Goal: Task Accomplishment & Management: Complete application form

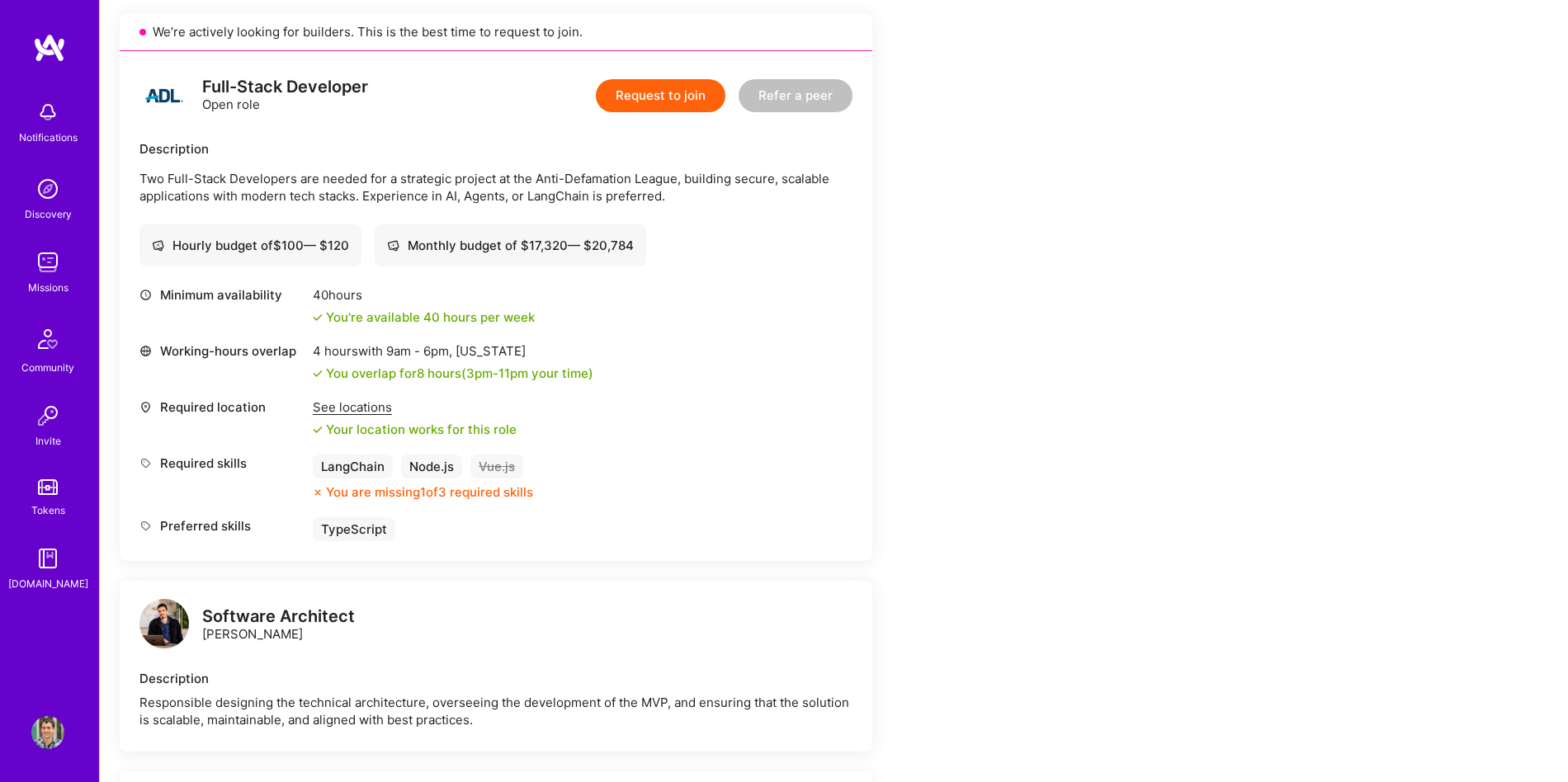
scroll to position [347, 0]
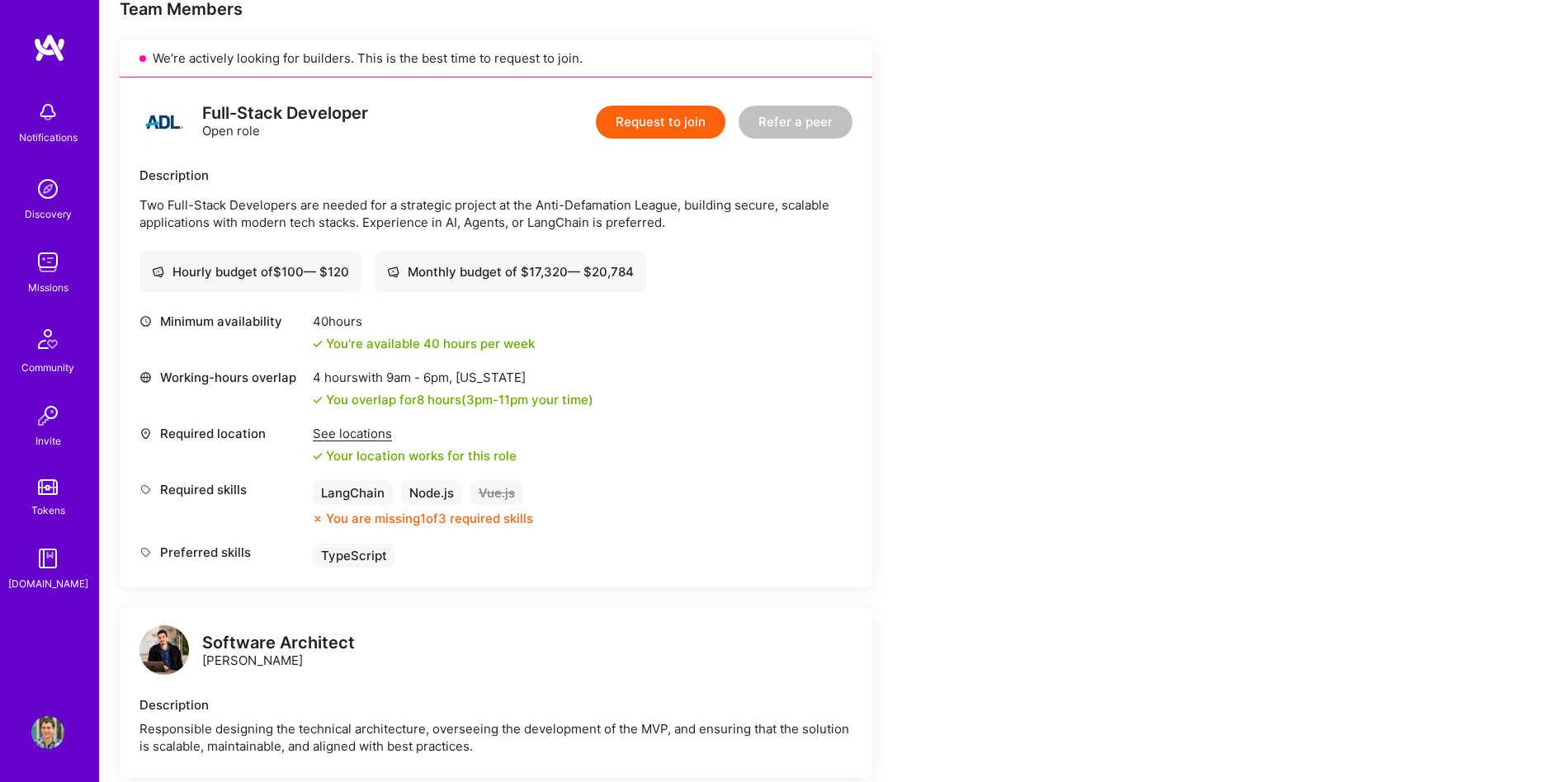
click at [661, 129] on button "Request to join" at bounding box center [661, 122] width 130 height 33
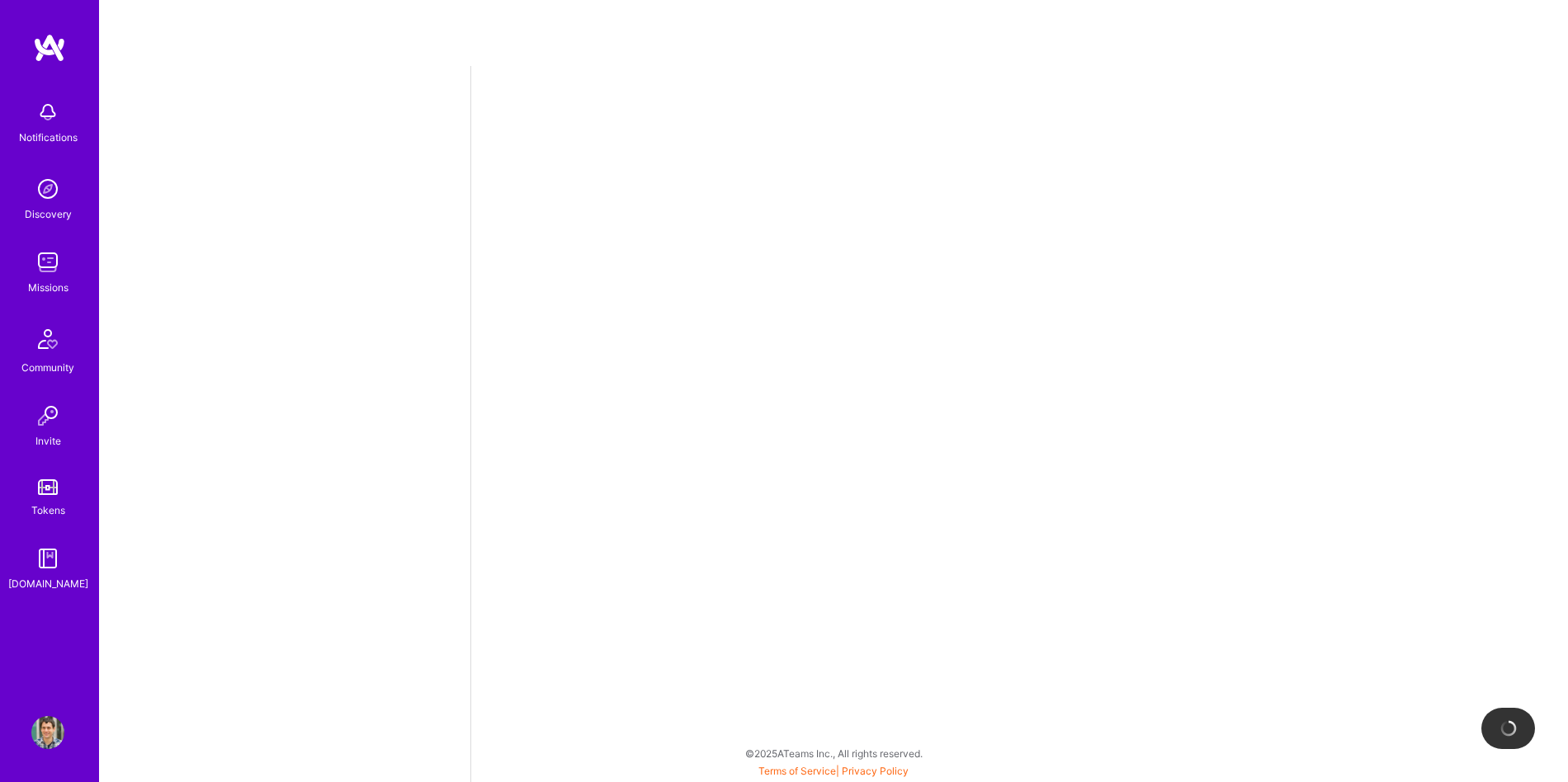
select select "AD"
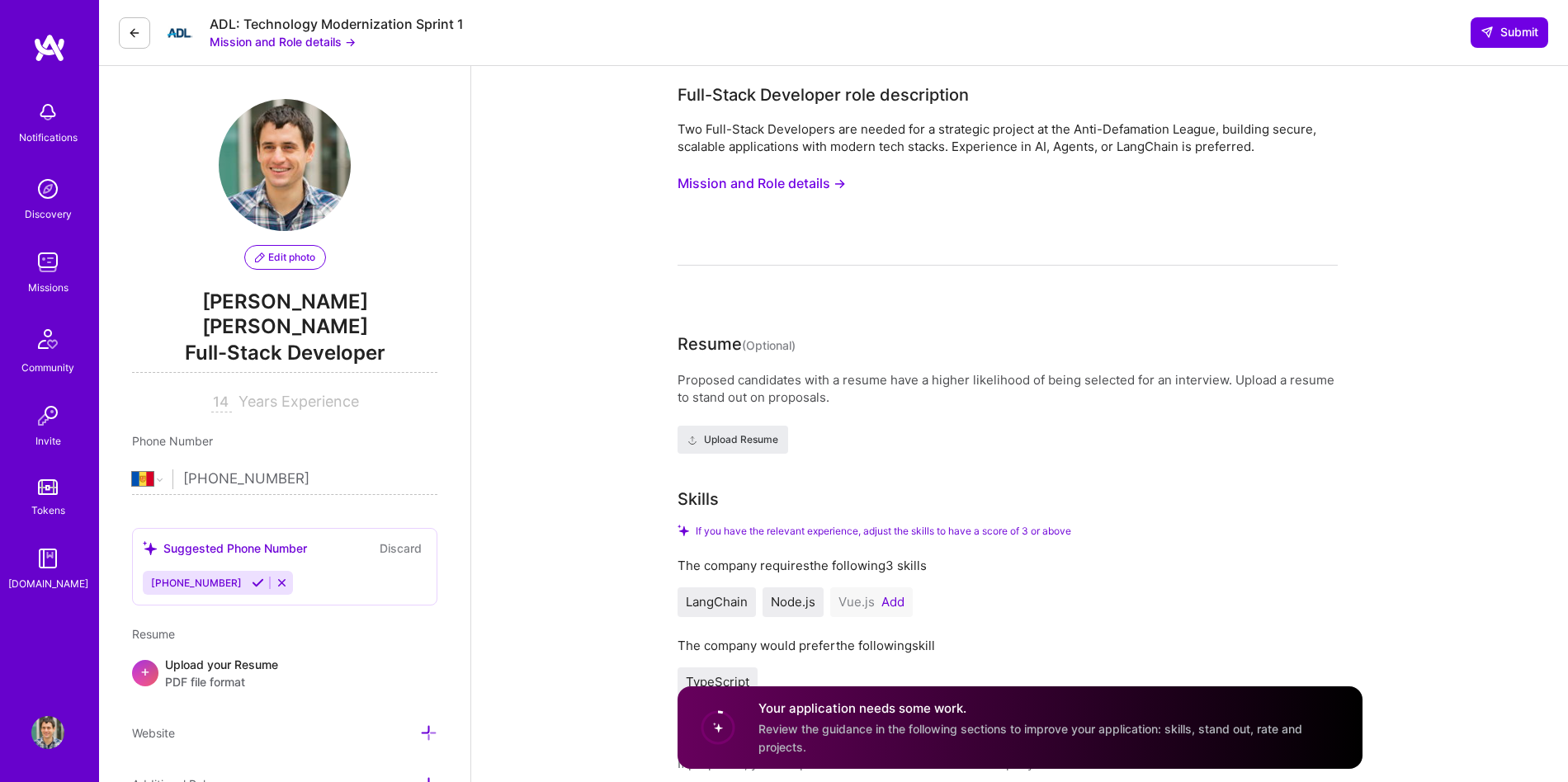
click at [817, 190] on button "Mission and Role details →" at bounding box center [761, 183] width 168 height 31
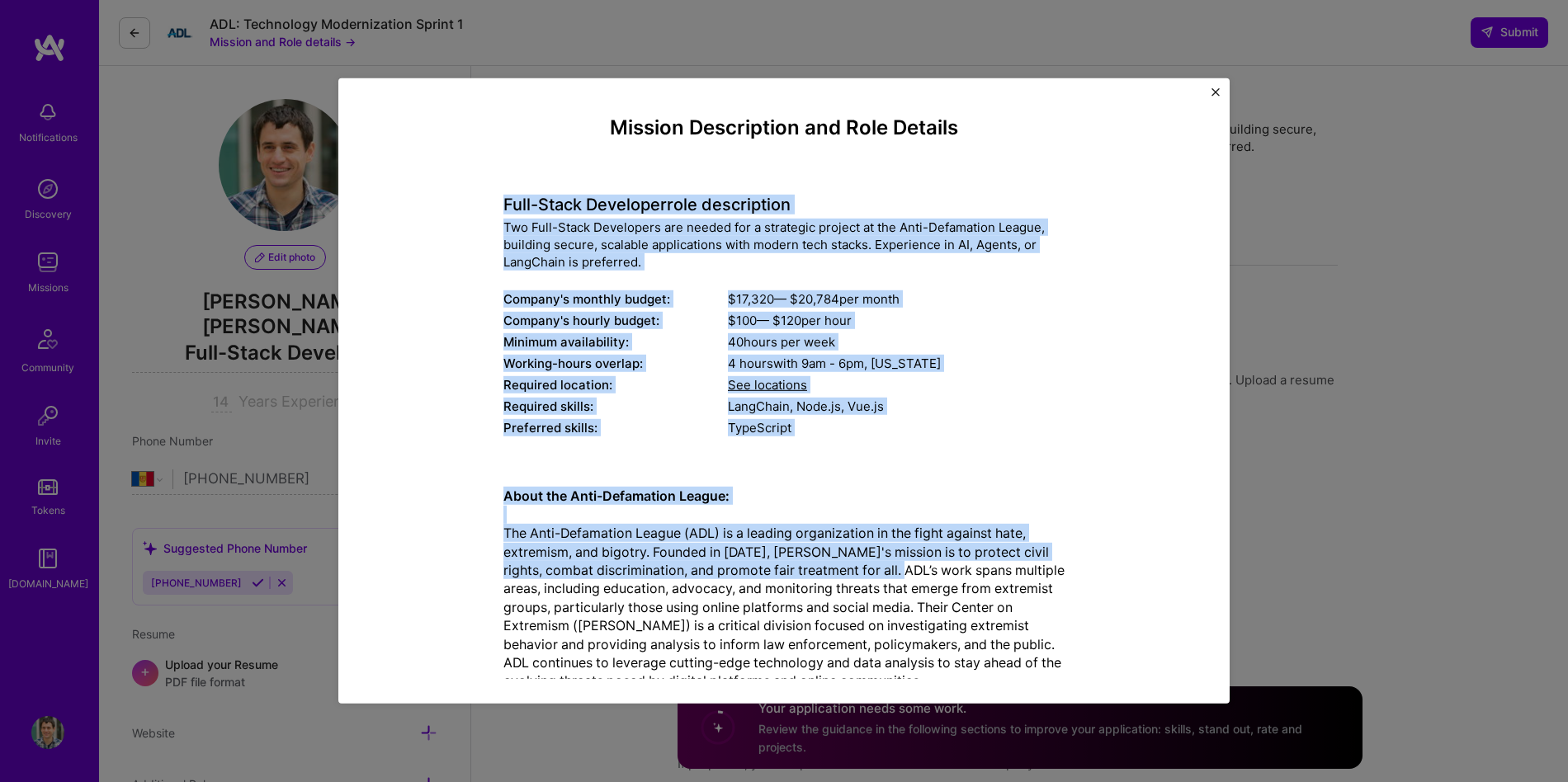
drag, startPoint x: 489, startPoint y: 187, endPoint x: 893, endPoint y: 567, distance: 554.6
click at [893, 567] on div "Mission Description and Role Details Full-Stack Developer role description Two …" at bounding box center [784, 589] width 816 height 946
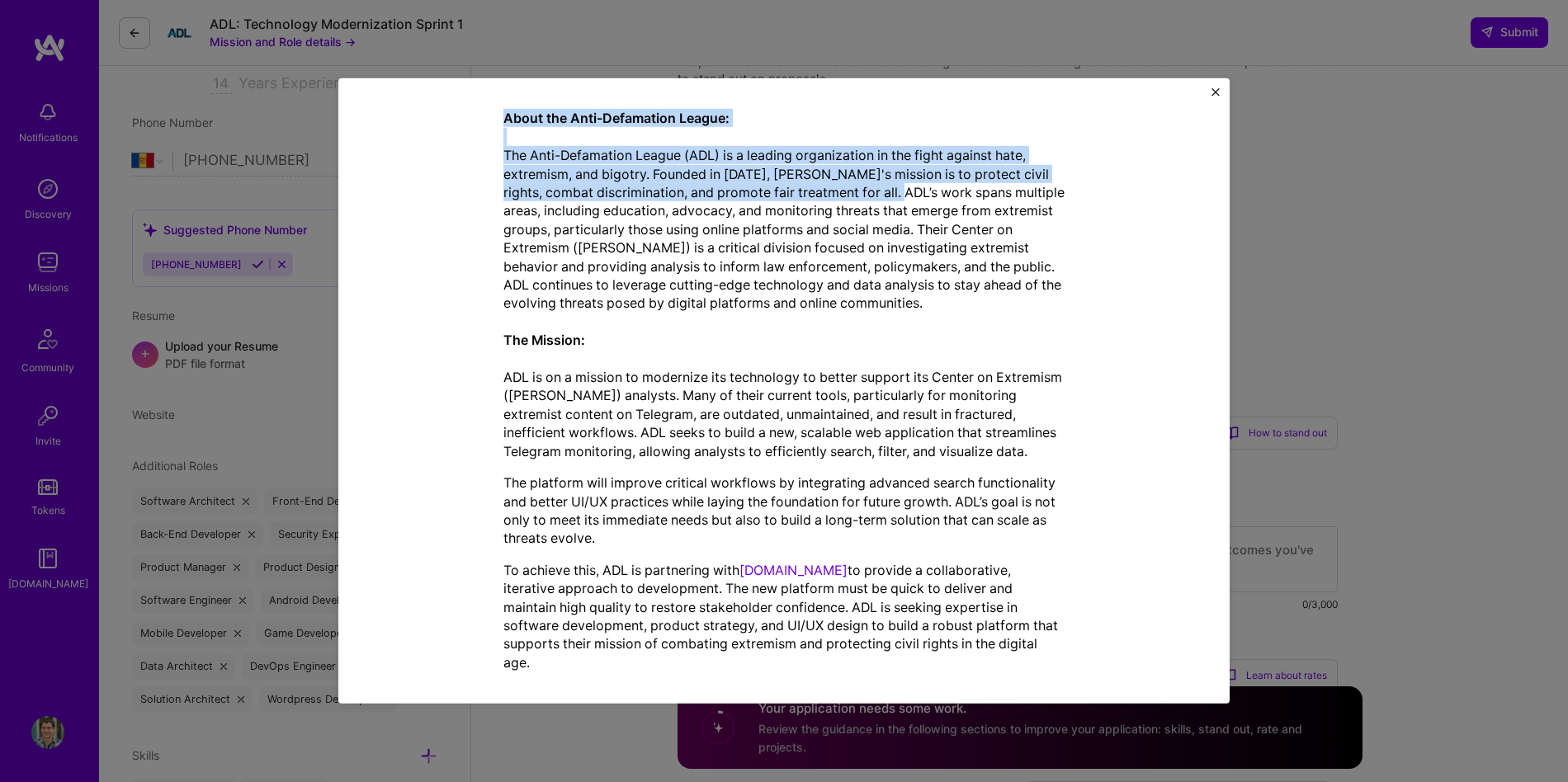
scroll to position [473, 0]
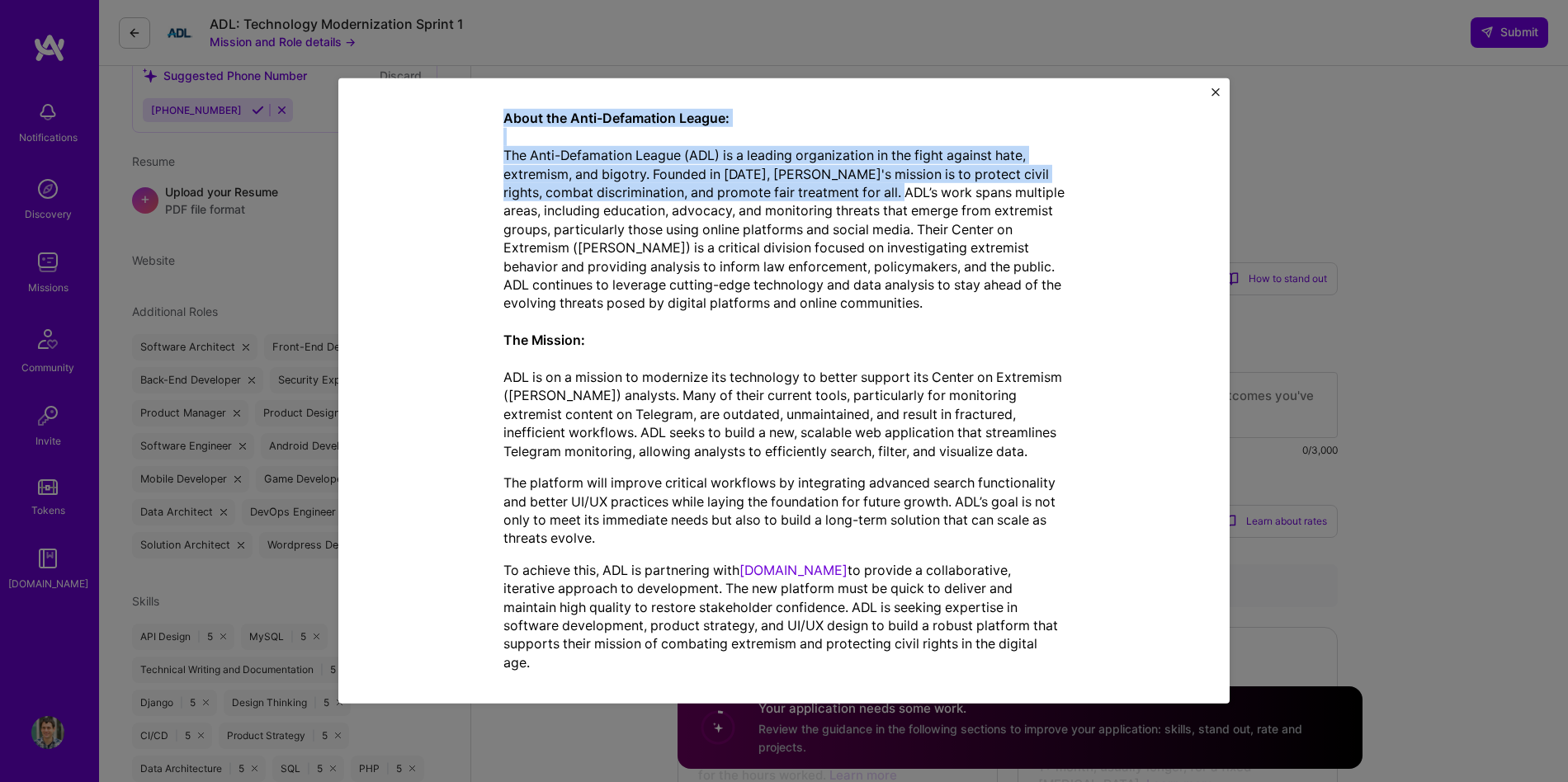
click at [1035, 643] on p "To achieve this, ADL is partnering with [DOMAIN_NAME] to provide a collaborativ…" at bounding box center [784, 617] width 561 height 110
copy div "Lore-Ipsum Dolorsita cons adipiscinge Sed Doei-Tempo Incididunt utl etdolo mag …"
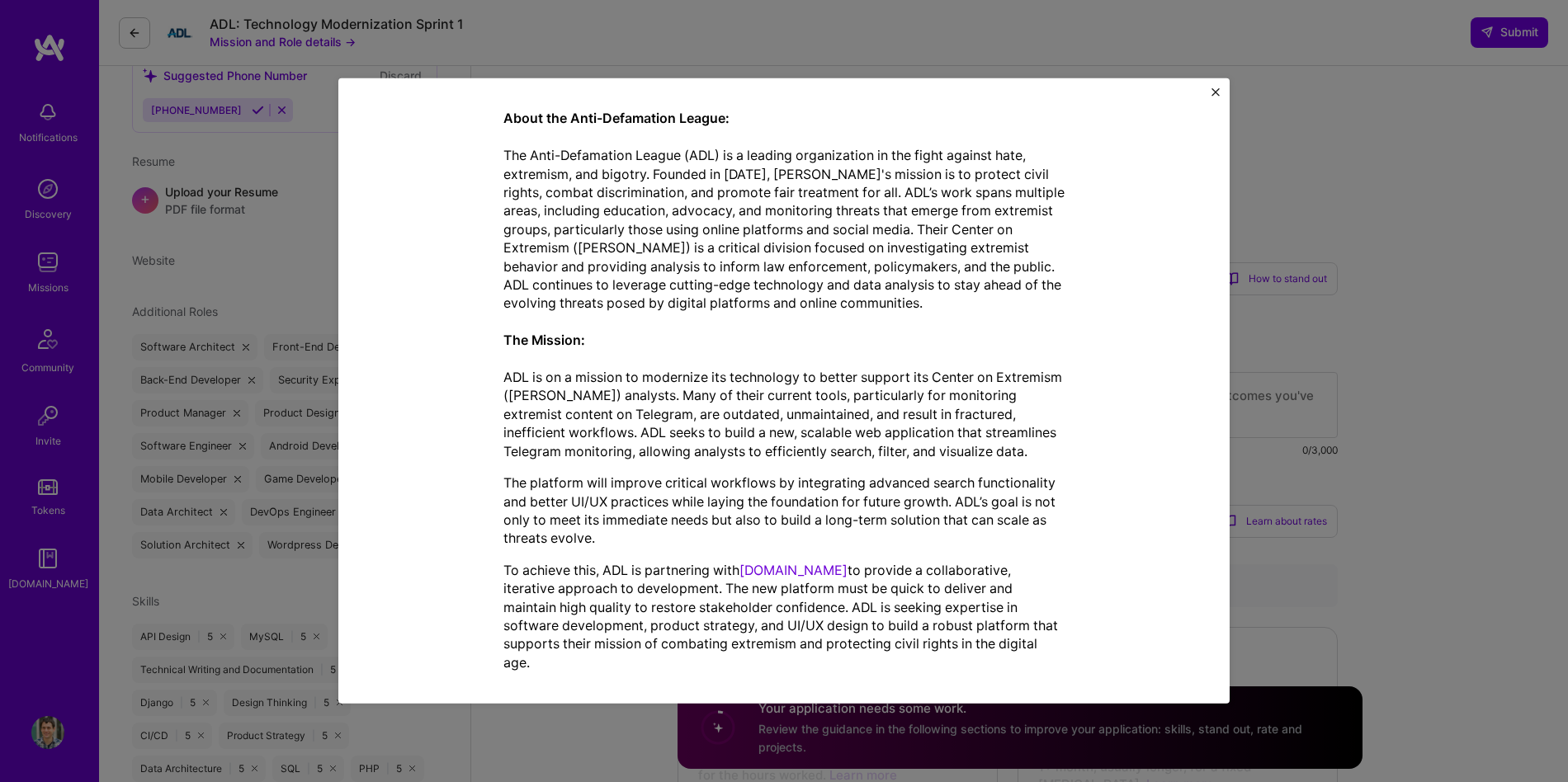
click at [340, 389] on div "Mission Description and Role Details Full-Stack Developer role description Two …" at bounding box center [783, 391] width 891 height 625
click at [288, 401] on div "Mission Description and Role Details Full-Stack Developer role description Two …" at bounding box center [784, 391] width 1568 height 782
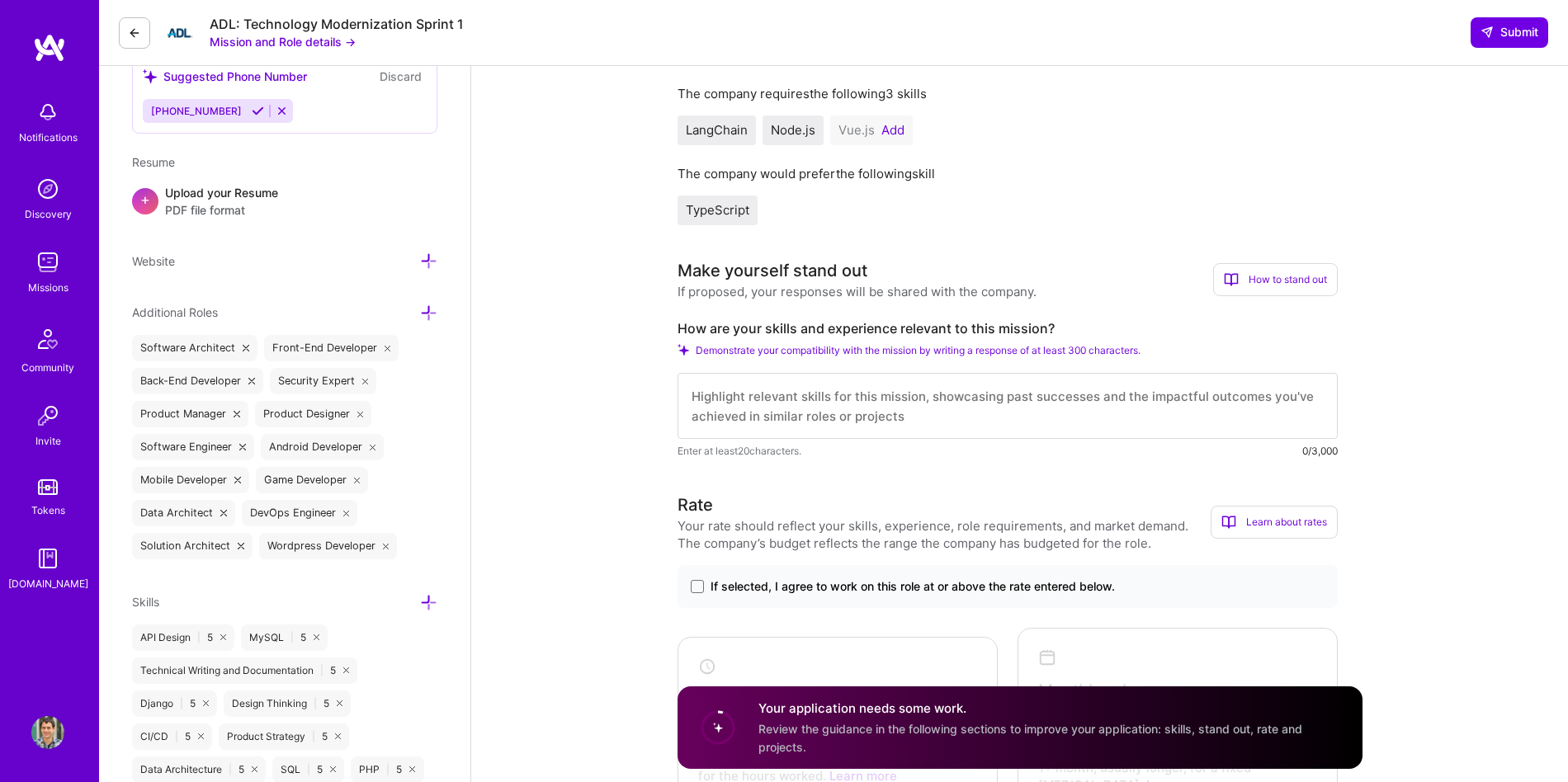
scroll to position [386, 0]
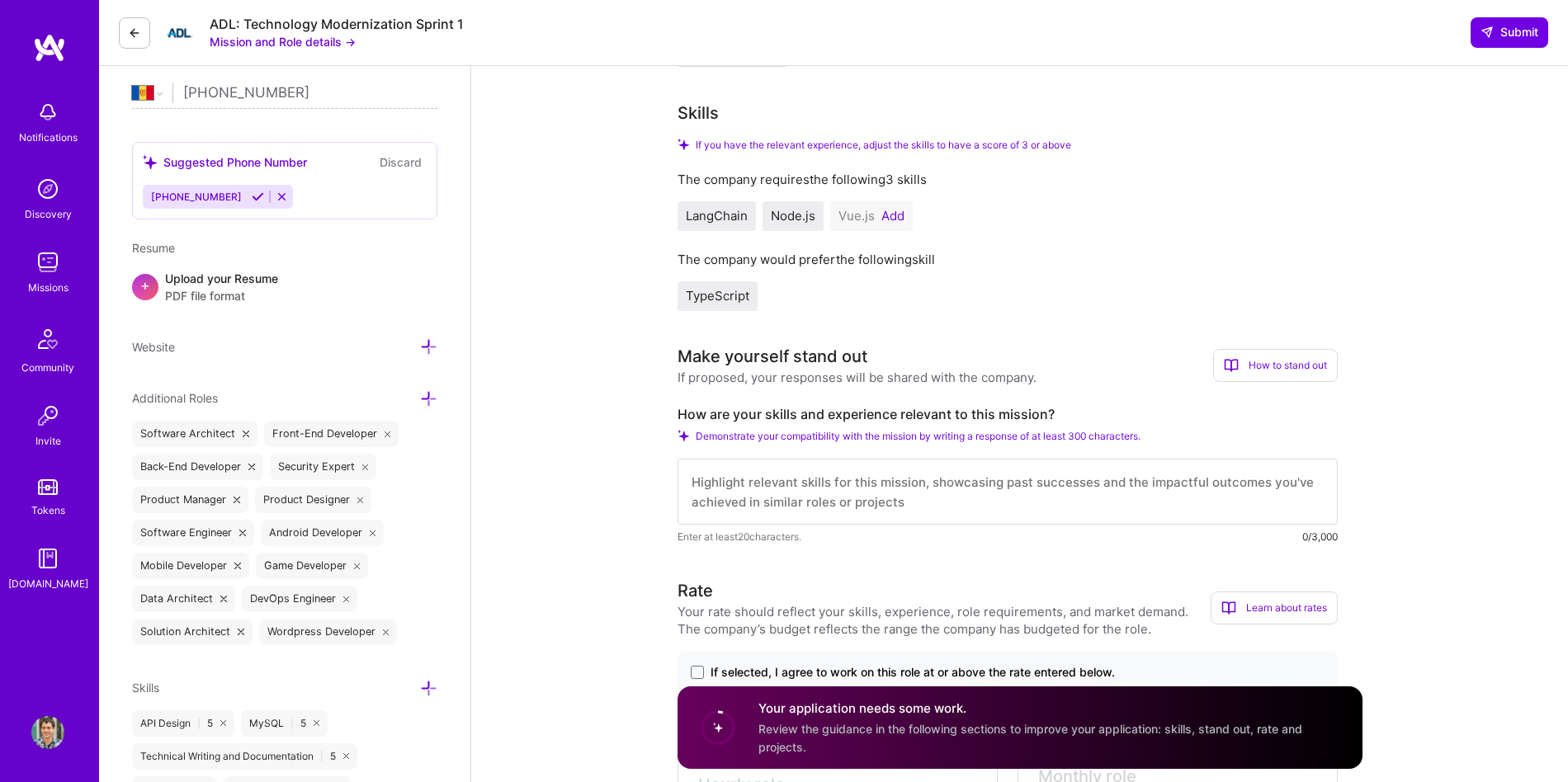
click at [733, 411] on label "How are your skills and experience relevant to this mission?" at bounding box center [1008, 415] width 660 height 18
copy label "How are your skills and experience relevant to this mission?"
click at [882, 220] on button "Add" at bounding box center [892, 216] width 23 height 13
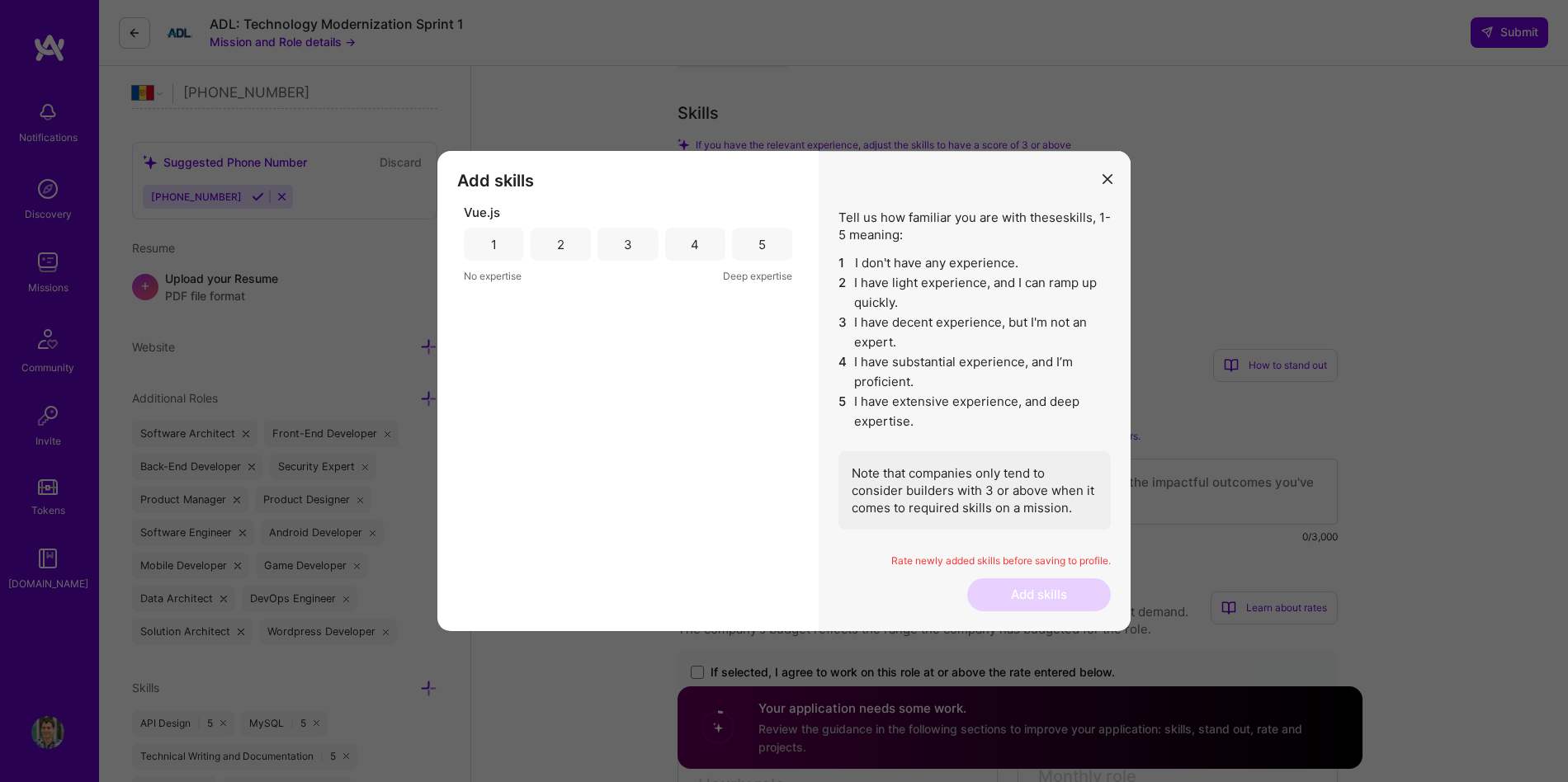
click at [688, 244] on div "4" at bounding box center [694, 244] width 60 height 33
click at [1055, 598] on button "Add skills" at bounding box center [1039, 595] width 144 height 33
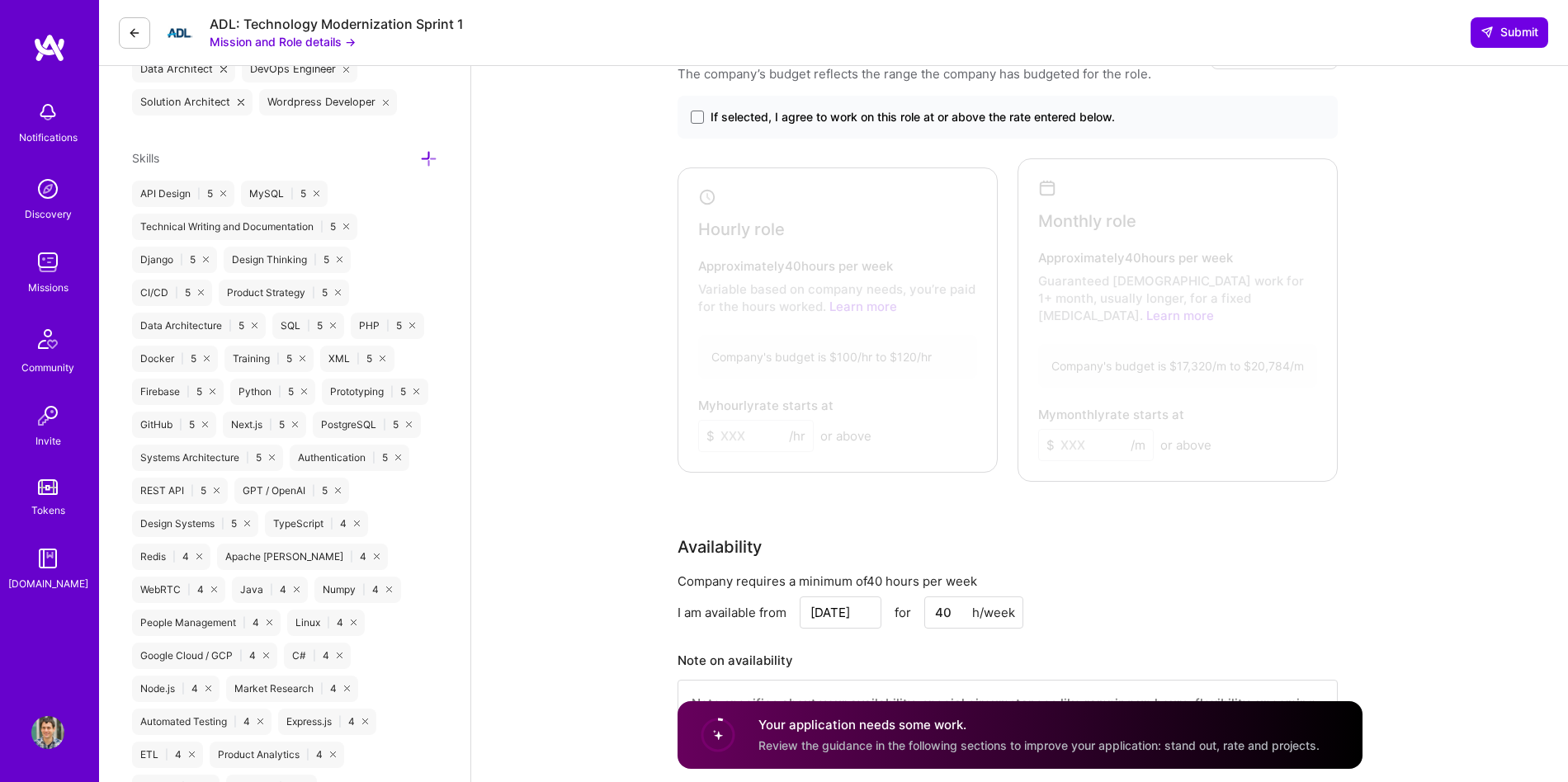
scroll to position [930, 0]
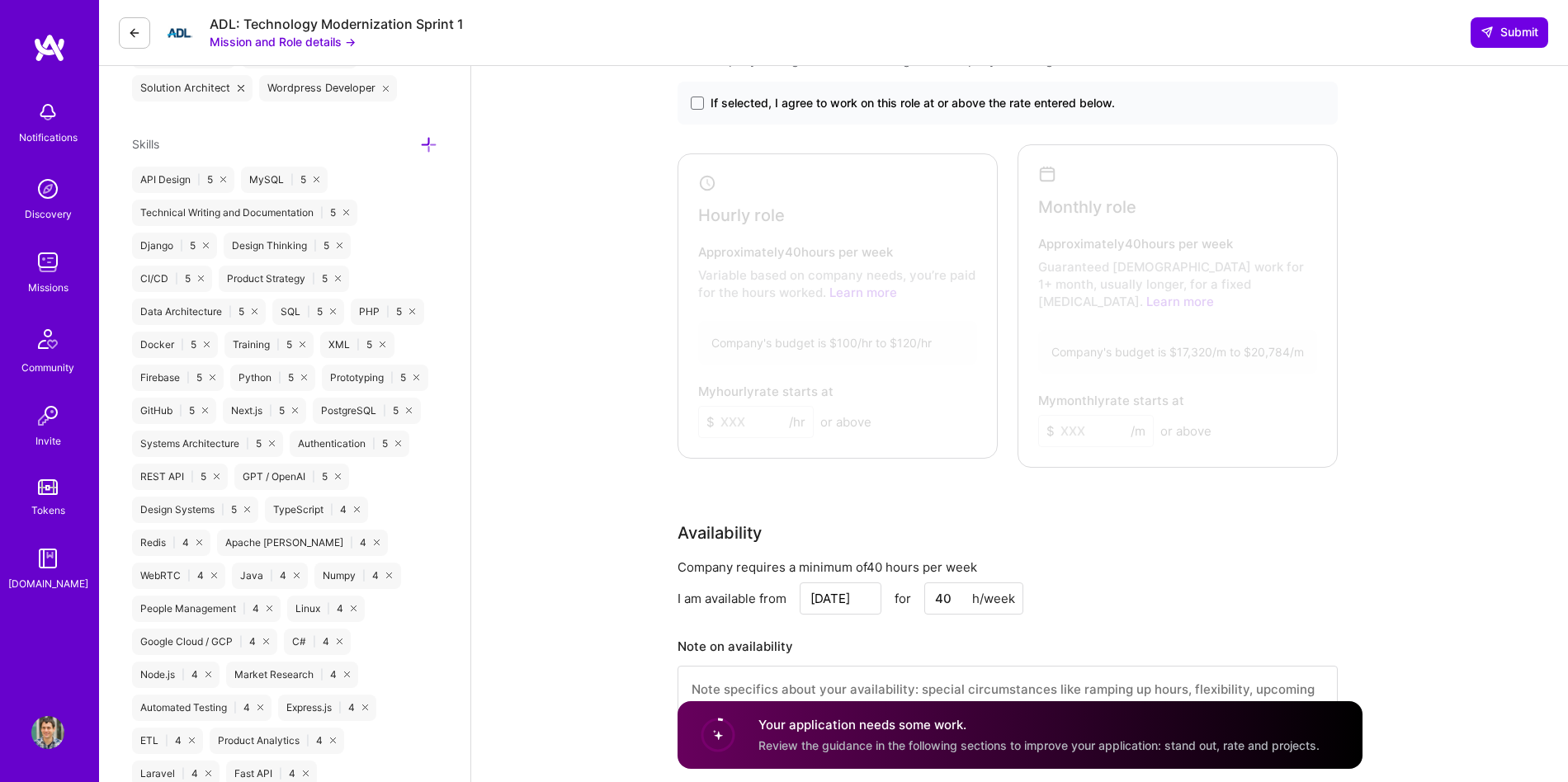
click at [809, 107] on span "If selected, I agree to work on this role at or above the rate entered below." at bounding box center [912, 102] width 405 height 17
click at [0, 0] on input "If selected, I agree to work on this role at or above the rate entered below." at bounding box center [0, 0] width 0 height 0
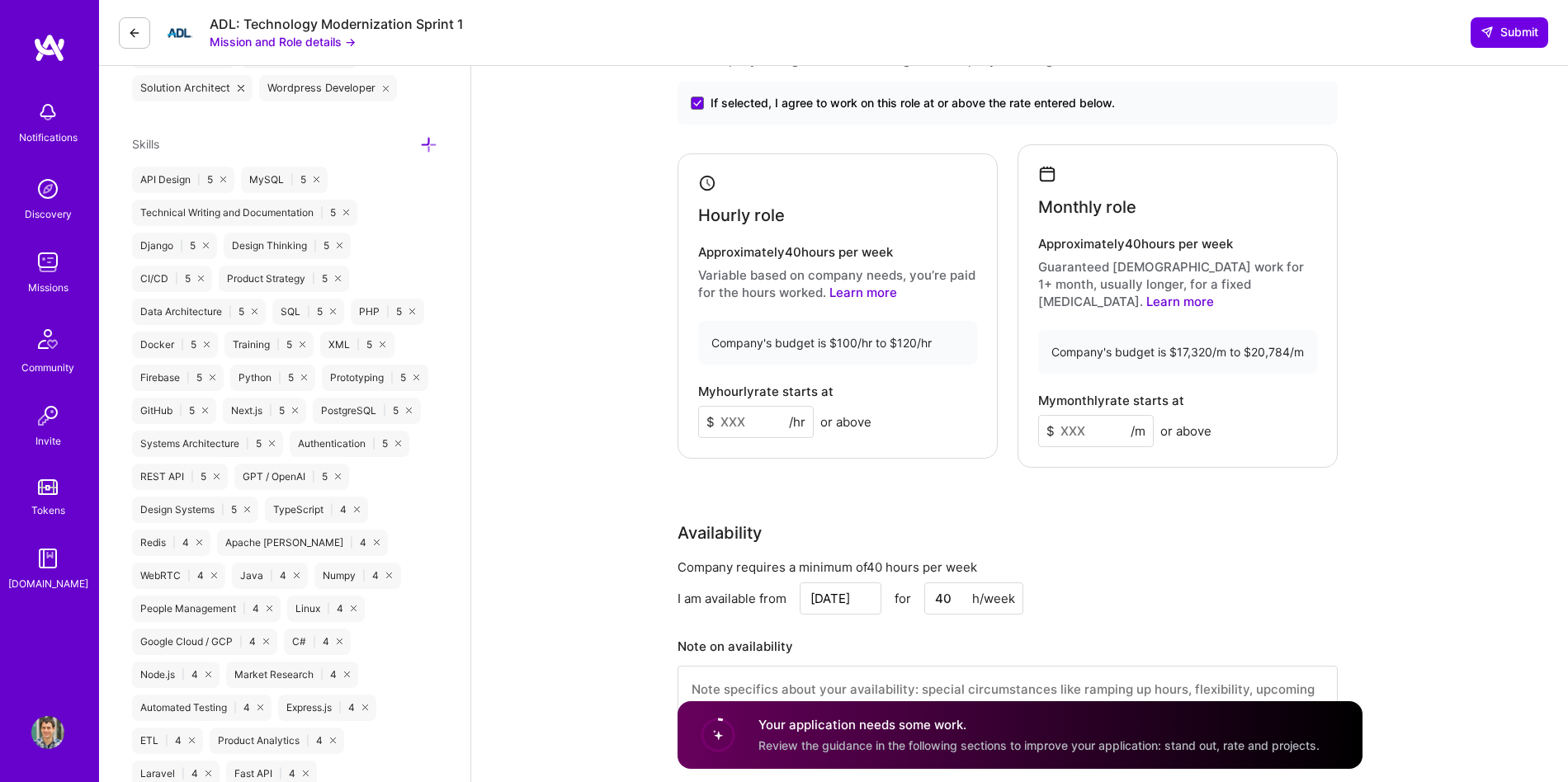
click at [748, 406] on input at bounding box center [755, 422] width 115 height 33
type input "100"
click at [1075, 415] on input at bounding box center [1095, 430] width 115 height 33
type input "17000"
click at [765, 407] on input "100" at bounding box center [755, 422] width 115 height 33
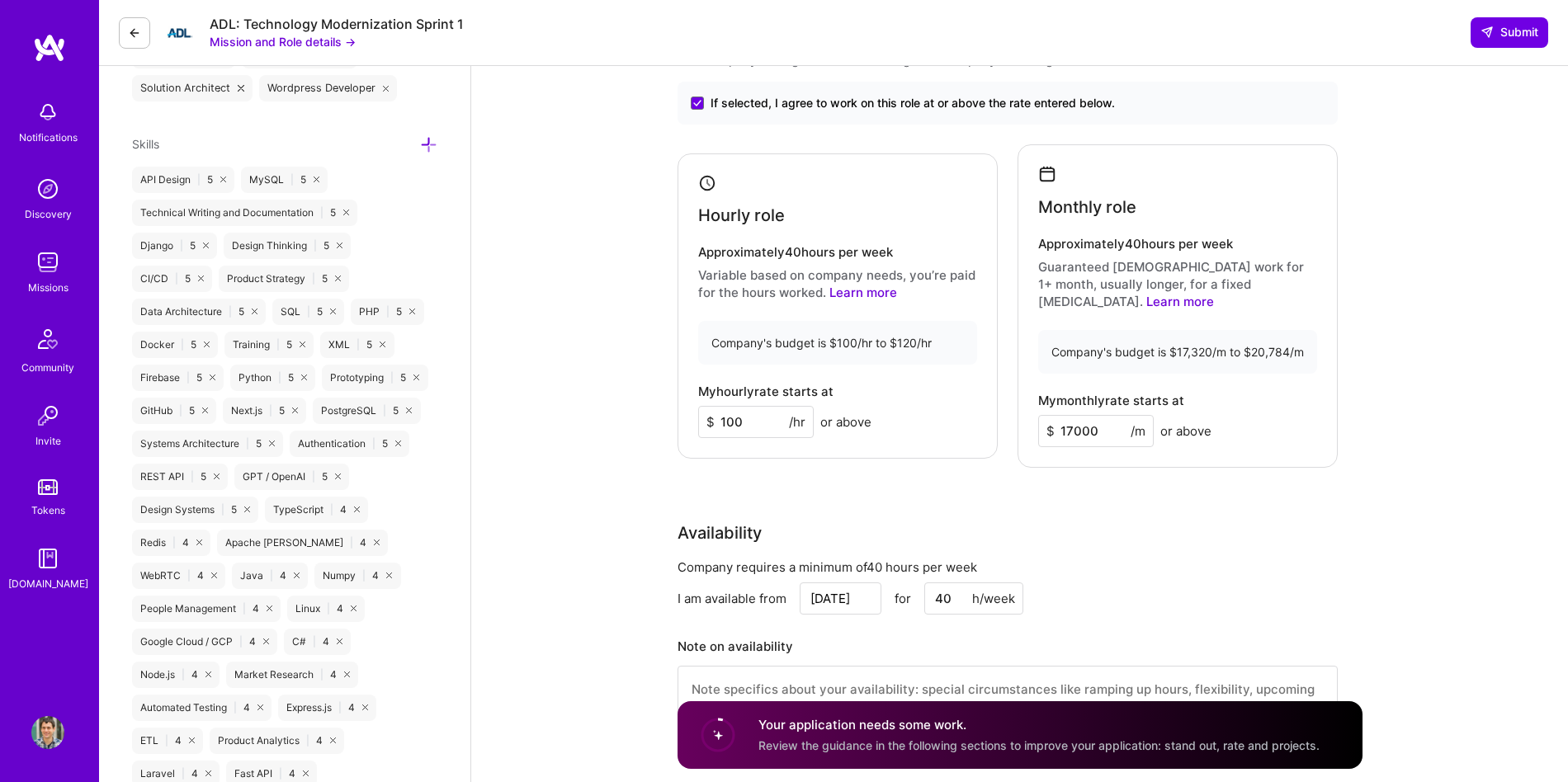
click at [765, 407] on input "100" at bounding box center [755, 422] width 115 height 33
type input "95"
click at [1091, 415] on input "17000" at bounding box center [1095, 430] width 115 height 33
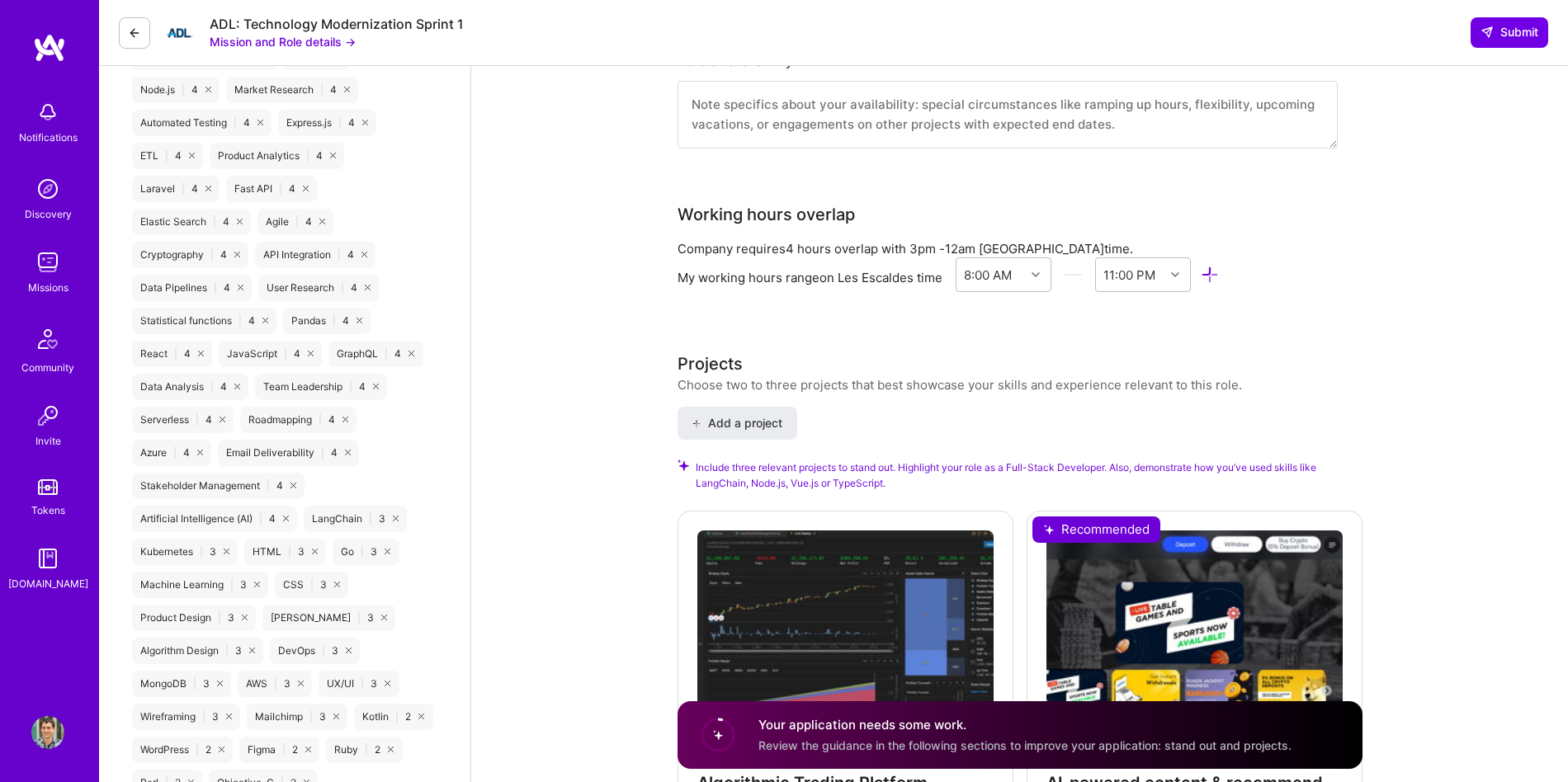
scroll to position [1529, 0]
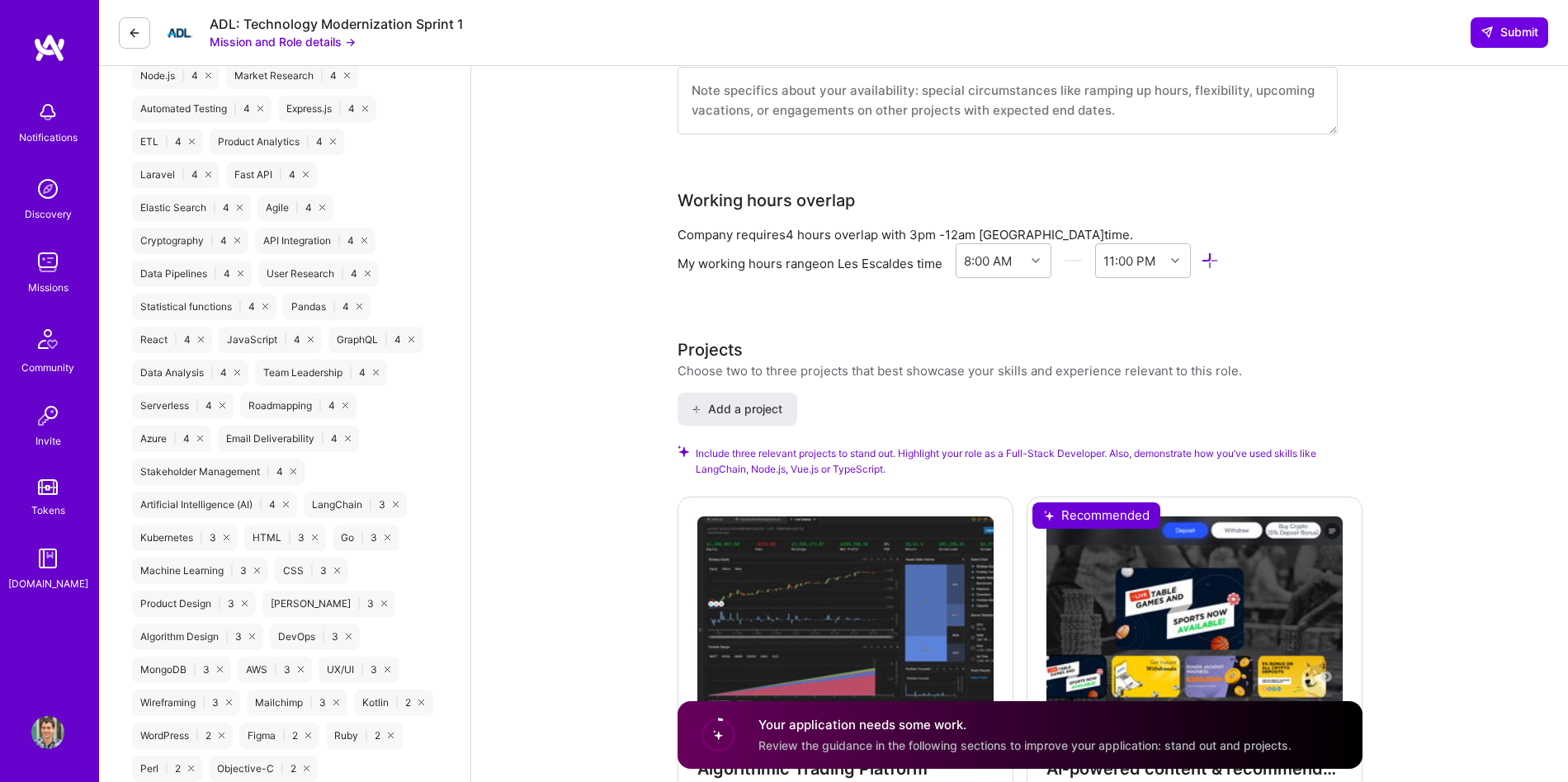
type input "16500"
click at [821, 614] on div "Algorithmic Trading Platform exp(Quant) Financial Services / Fintech Select Edit" at bounding box center [845, 692] width 336 height 392
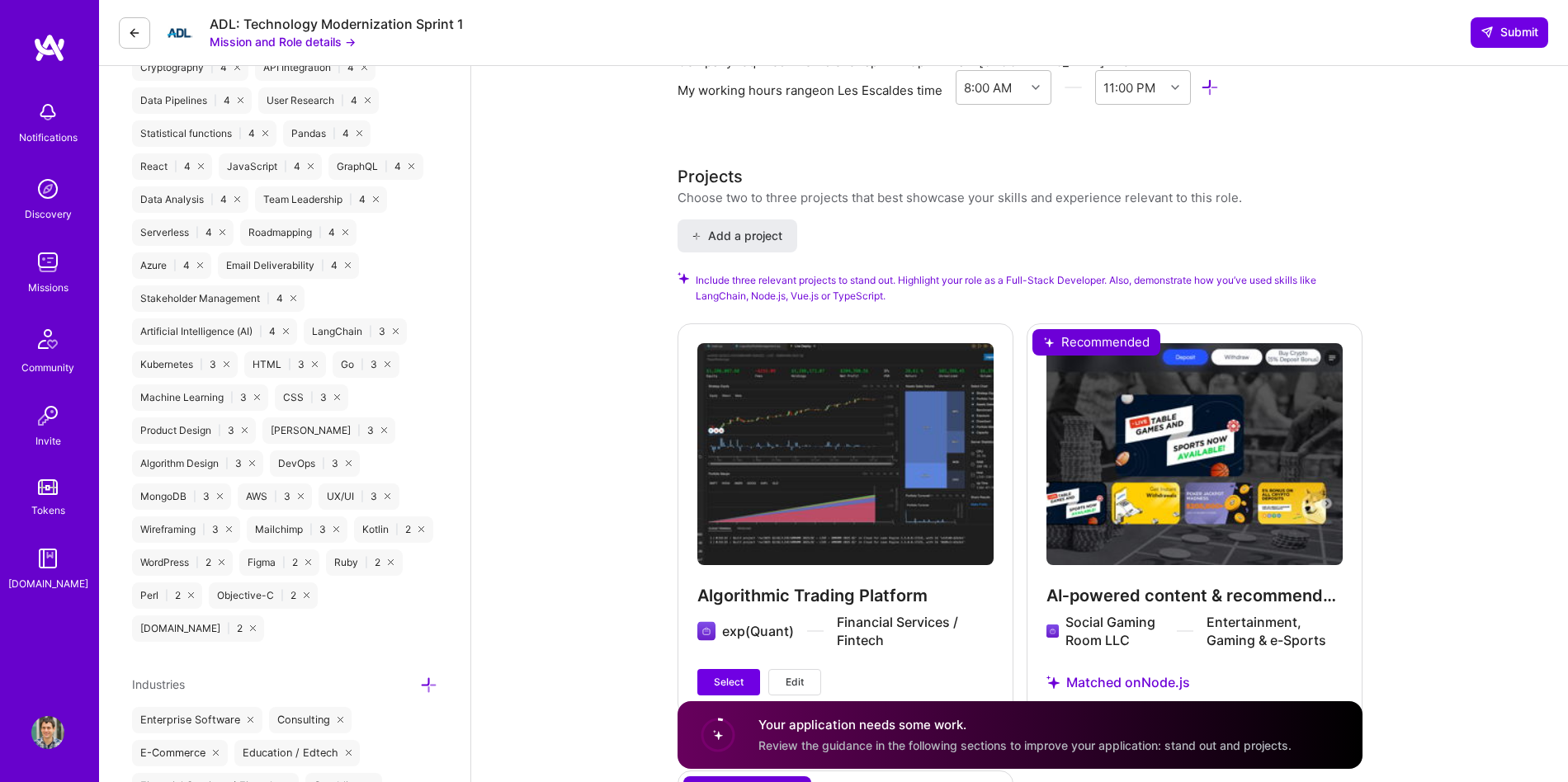
scroll to position [1818, 0]
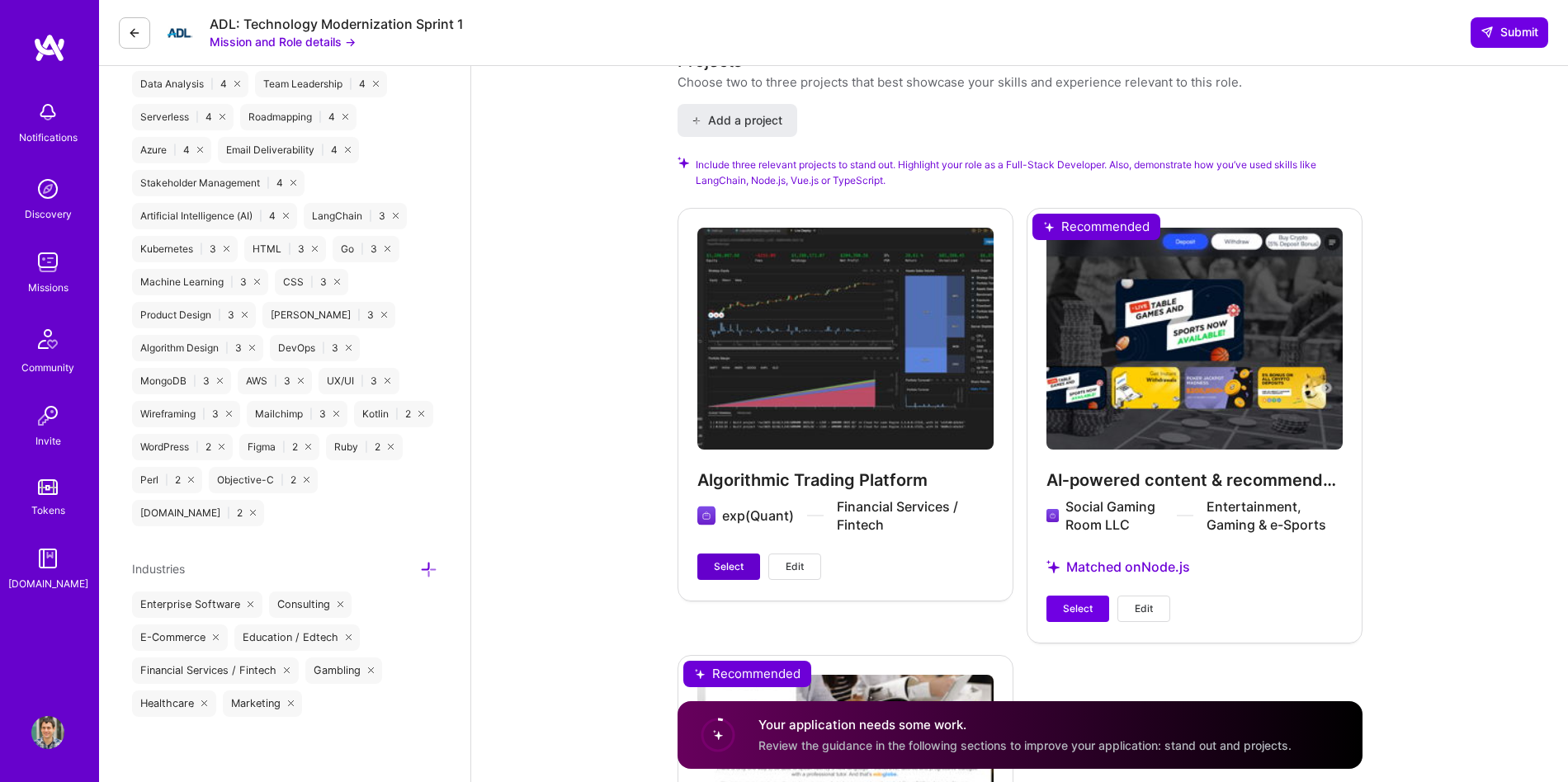
click at [728, 559] on span "Select" at bounding box center [729, 566] width 30 height 15
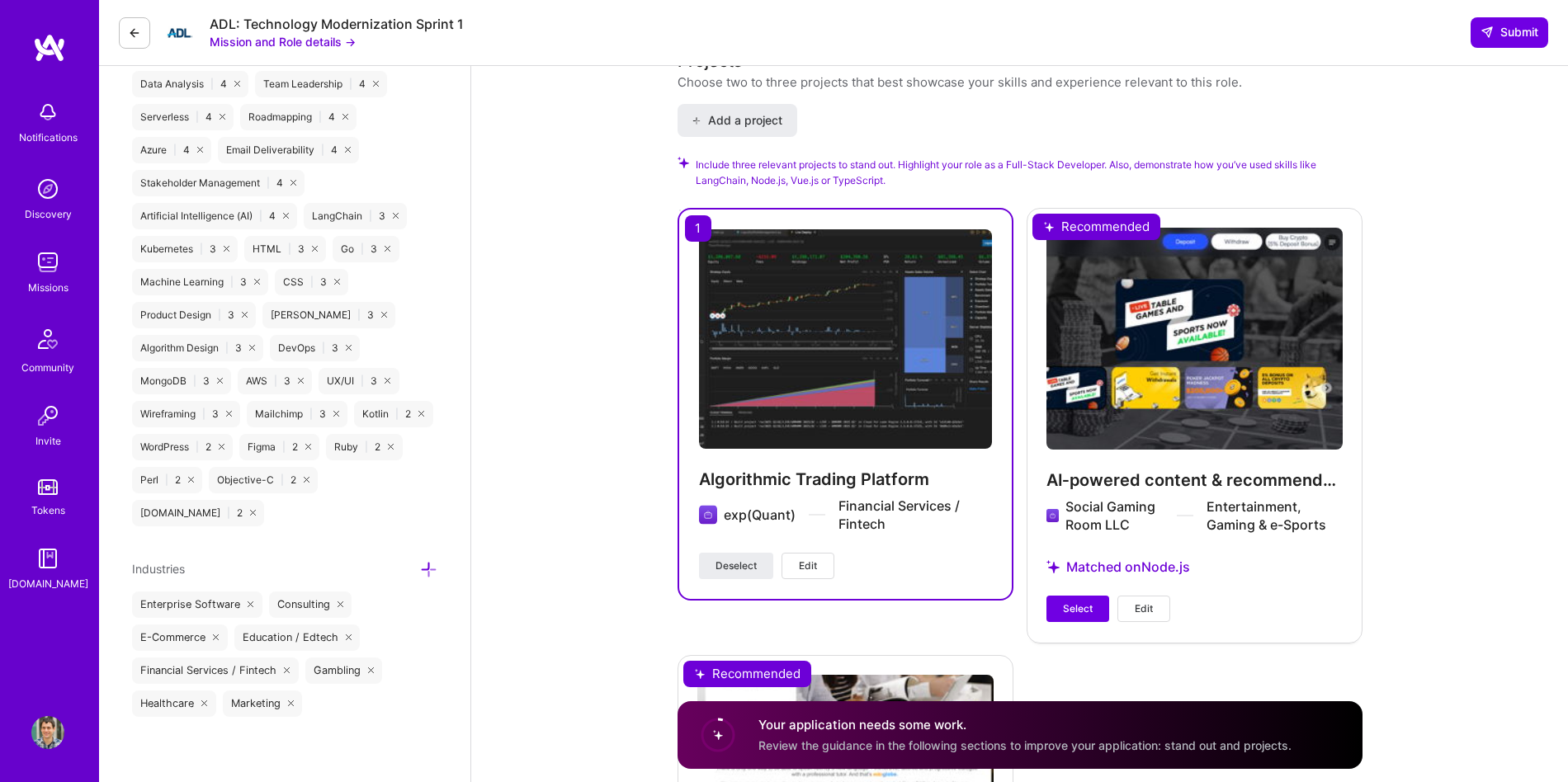
click at [1035, 582] on div "AI‑powered content & recommendation SaaS Social Gaming Room LLC Entertainment, …" at bounding box center [1194, 424] width 336 height 434
click at [1076, 602] on span "Select" at bounding box center [1078, 609] width 30 height 15
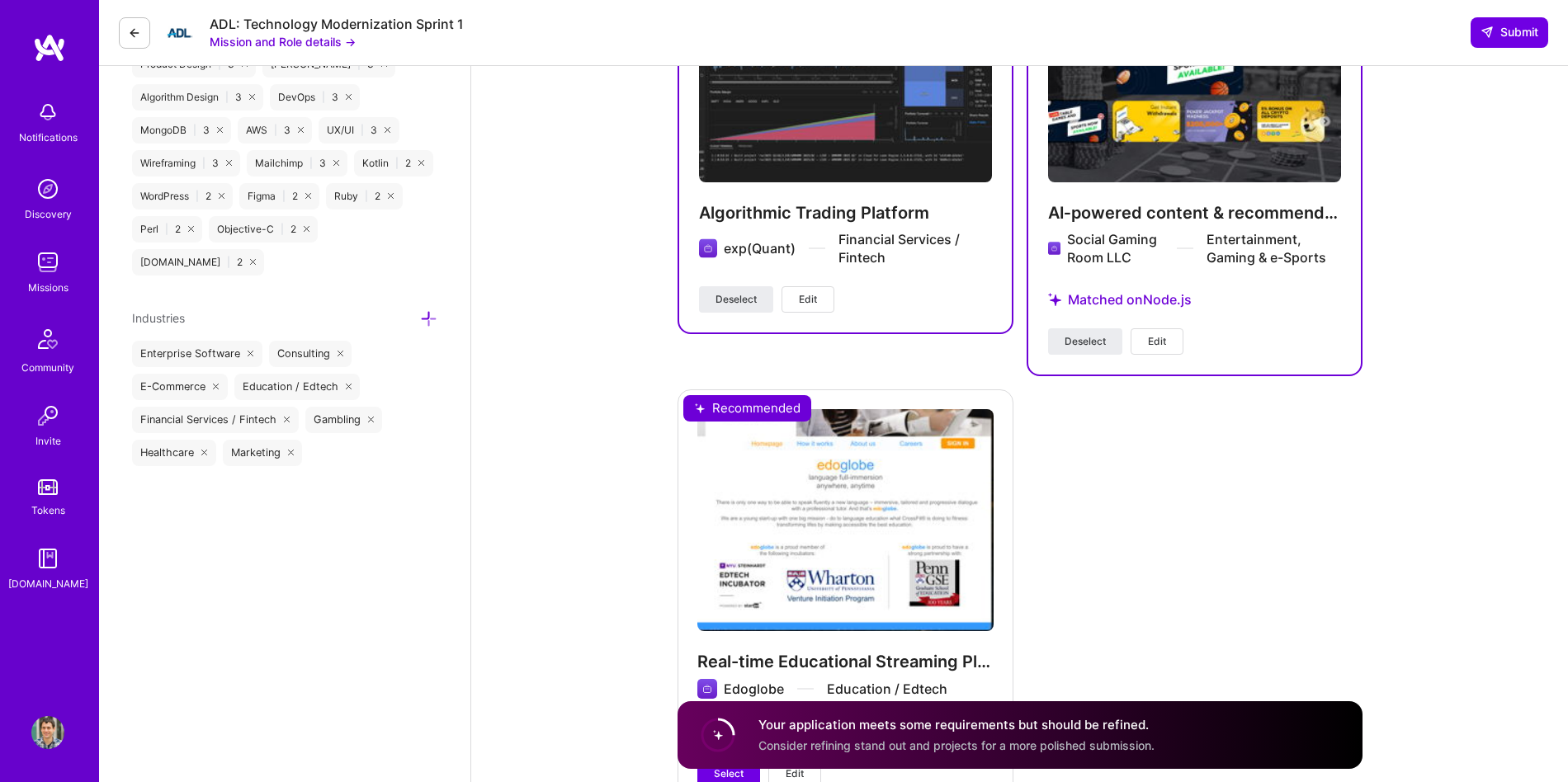
scroll to position [2193, 0]
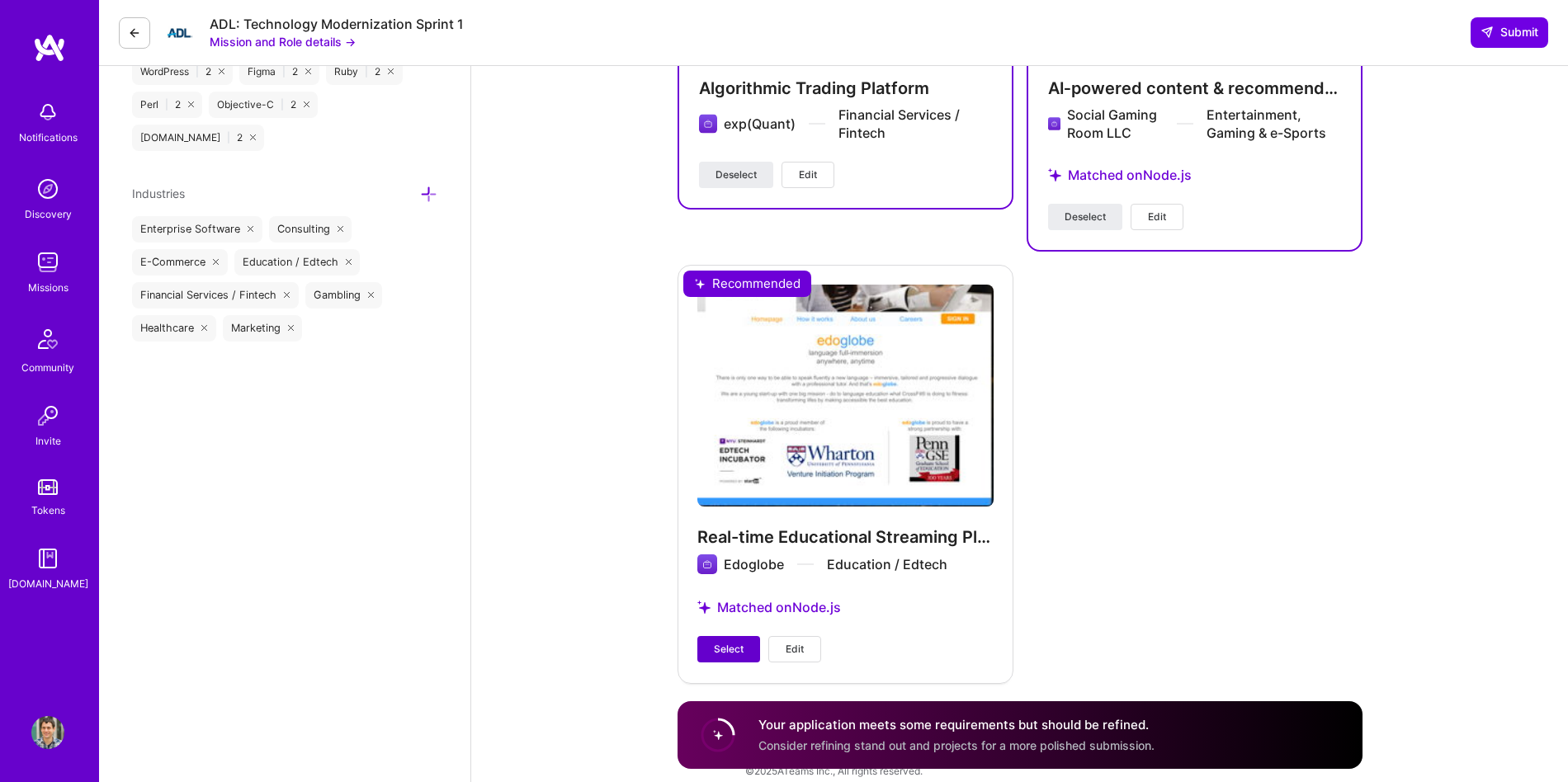
click at [738, 642] on span "Select" at bounding box center [729, 649] width 30 height 15
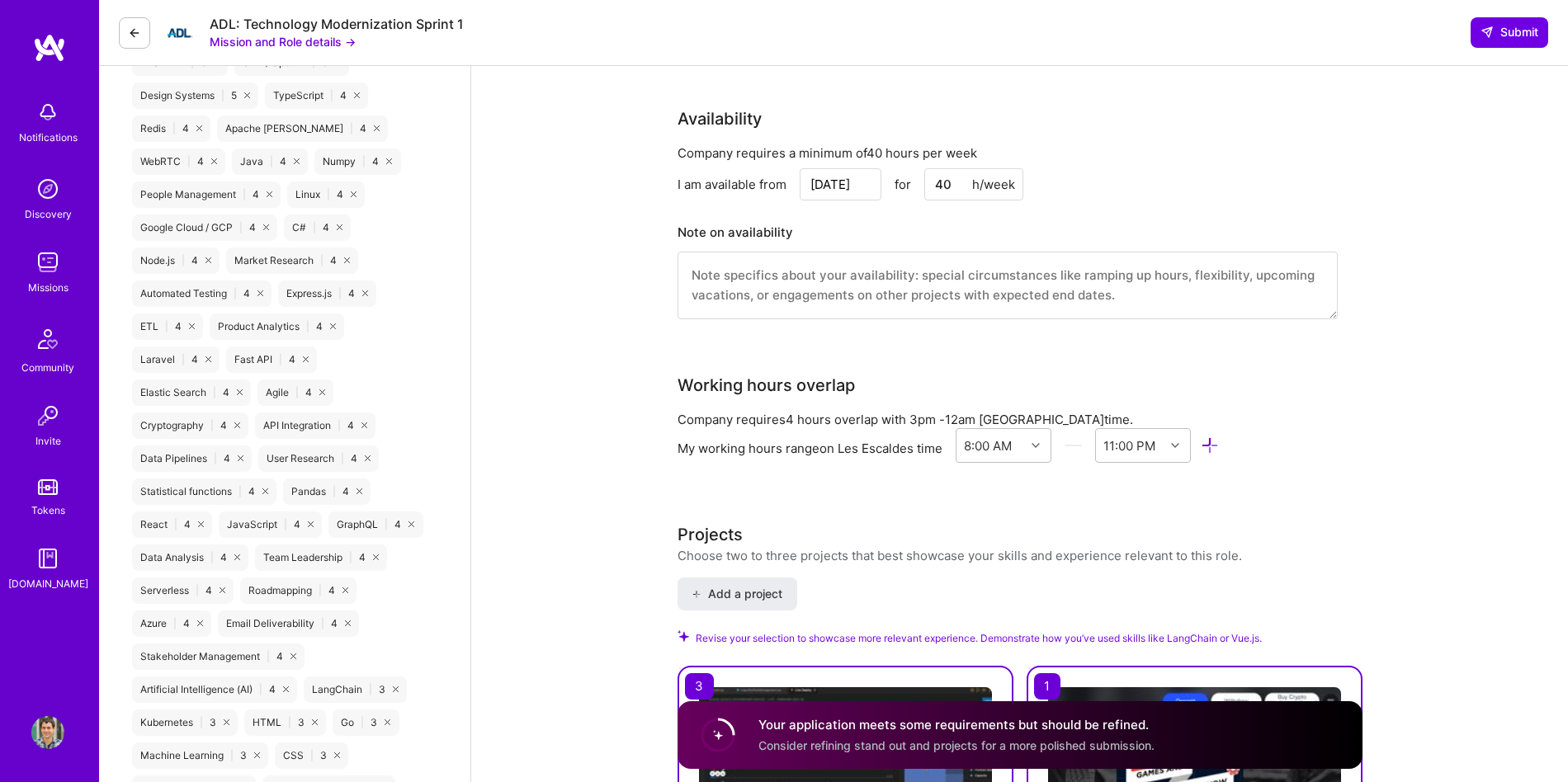
scroll to position [1279, 0]
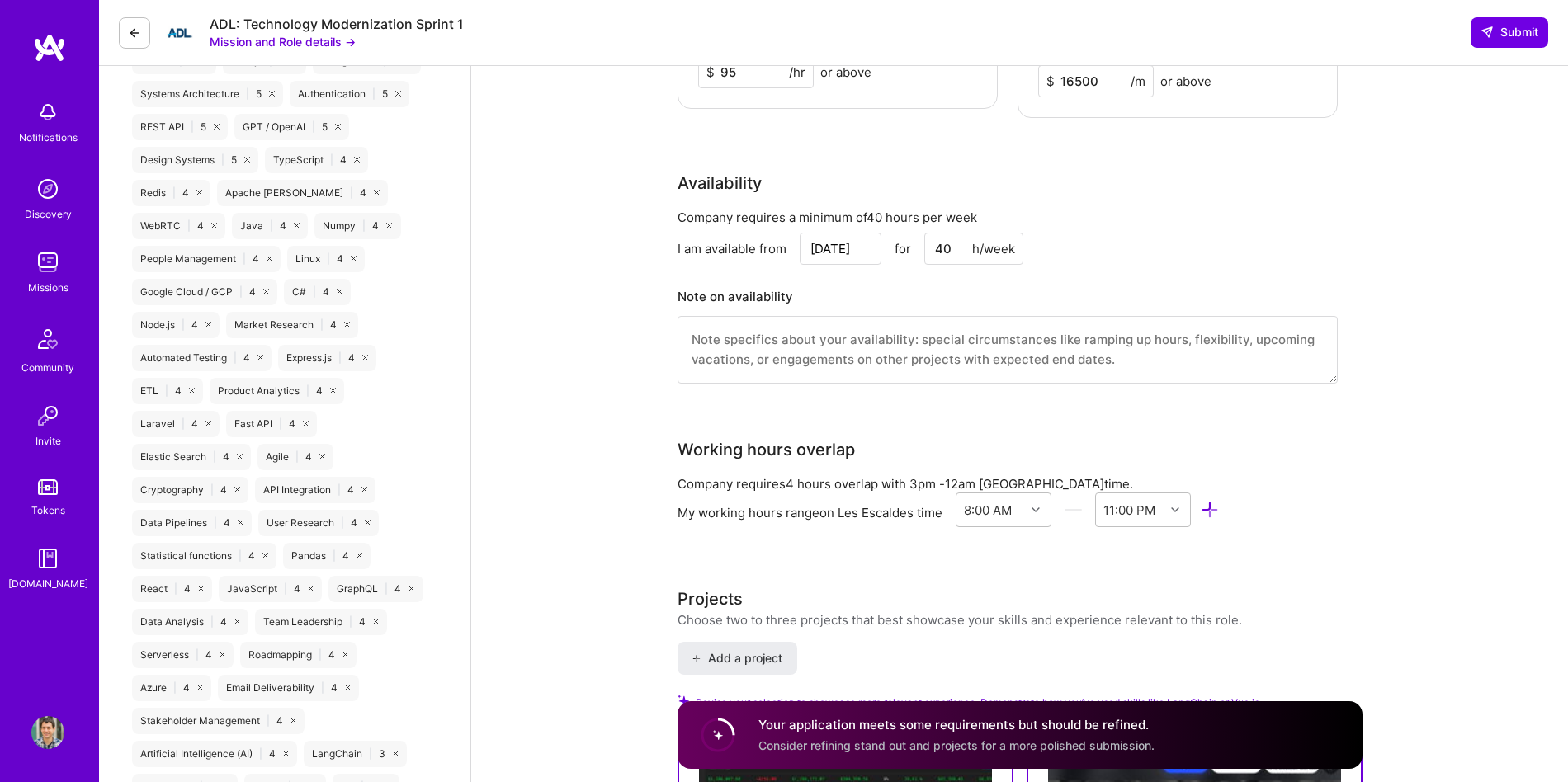
click at [828, 316] on textarea at bounding box center [1008, 350] width 660 height 68
paste textarea "L ipsum dolo 57 sitam co adipiscing elitseddo eiu temporinci utlabo, etdolore, …"
type textarea "L ipsum dolo 57 sitam co adipiscing elitseddo eiu temporinci utlabo, etdolore, …"
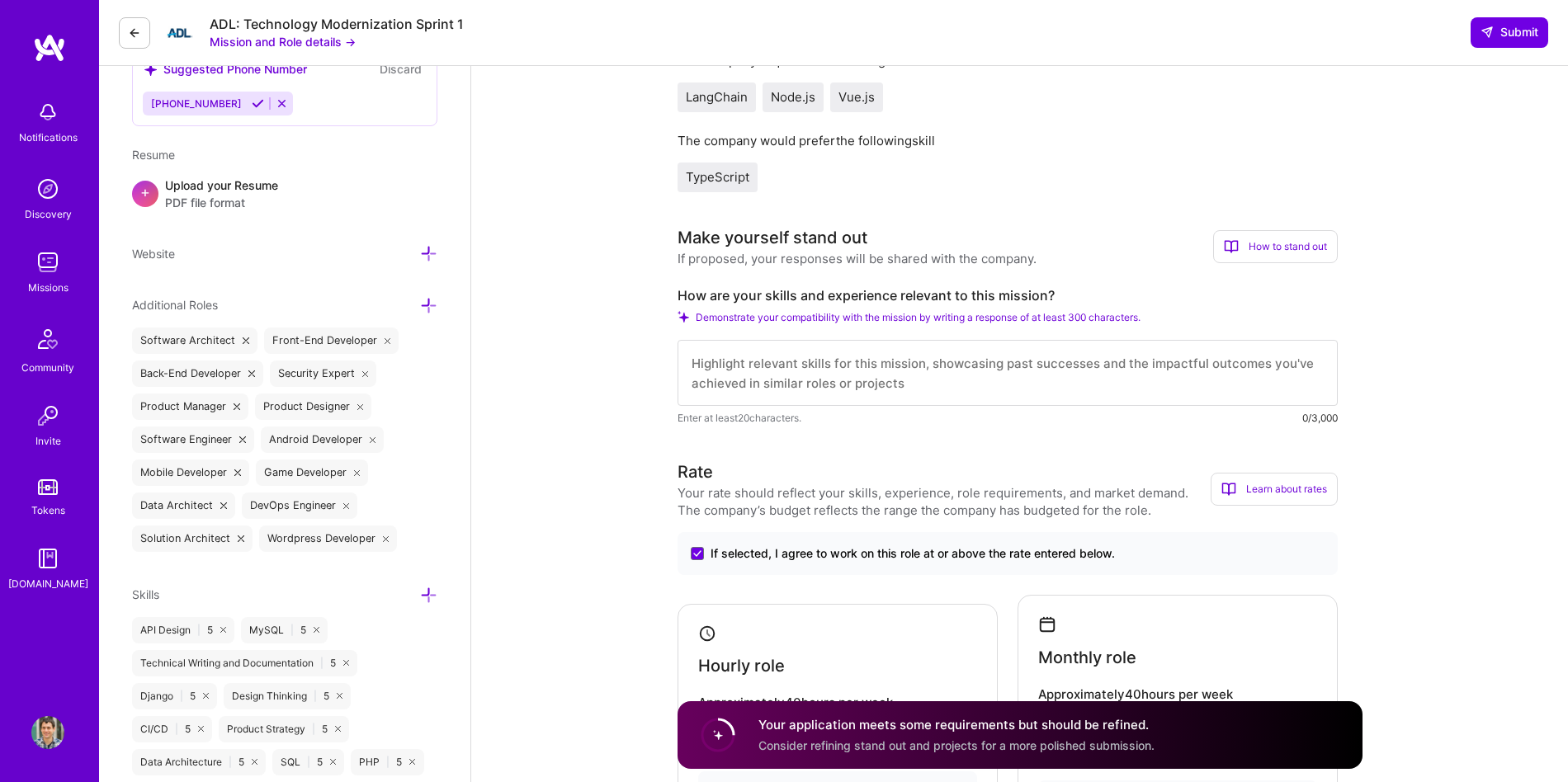
scroll to position [534, 0]
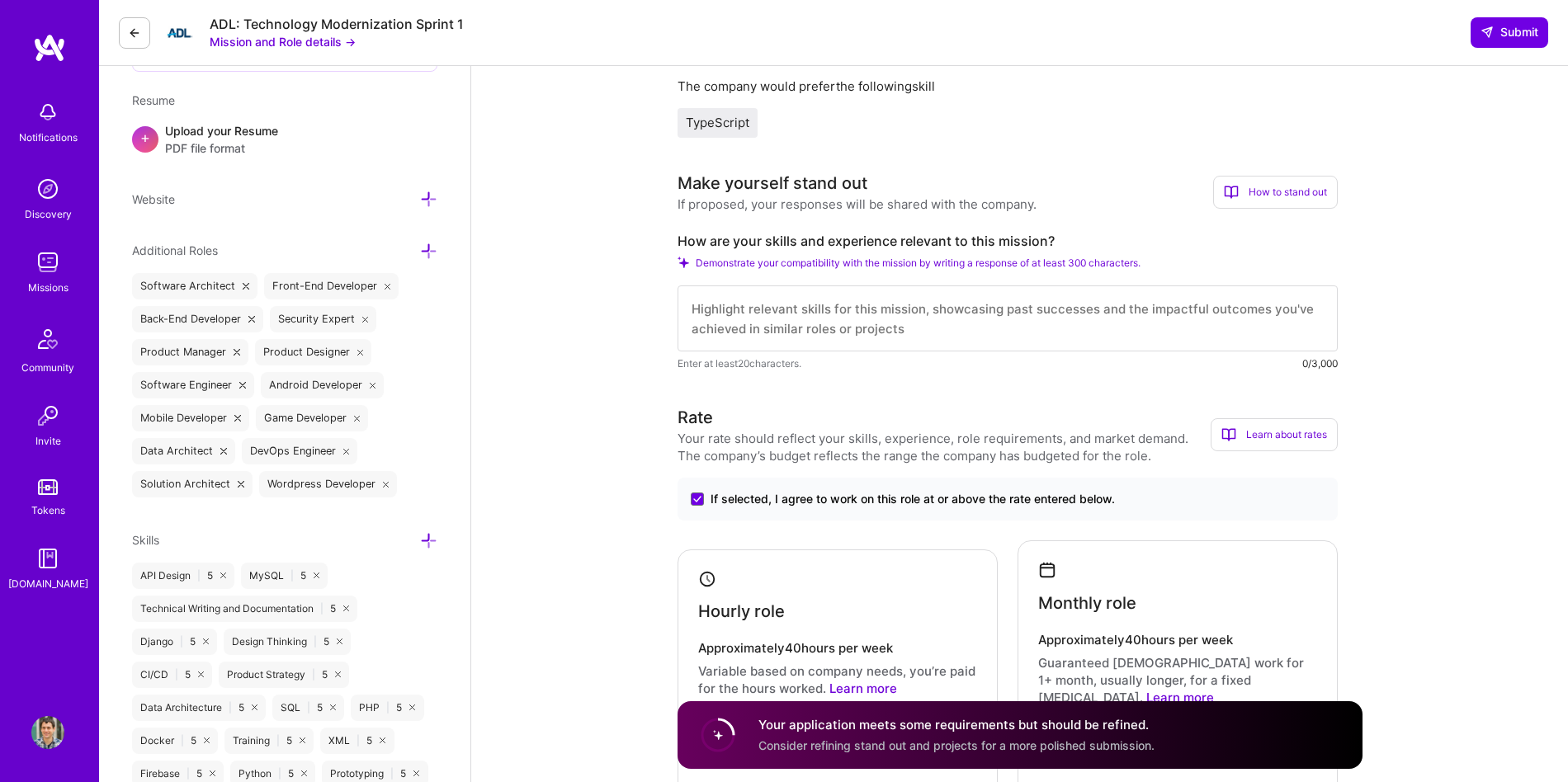
click at [782, 353] on div "Enter at least 20 characters. 0/3,000" at bounding box center [1008, 329] width 660 height 87
click at [781, 344] on textarea at bounding box center [1008, 318] width 660 height 66
paste textarea "L ipsum dolo 57 sitam co adipiscing elitseddo eiu temporinci utlabo, etdolore, …"
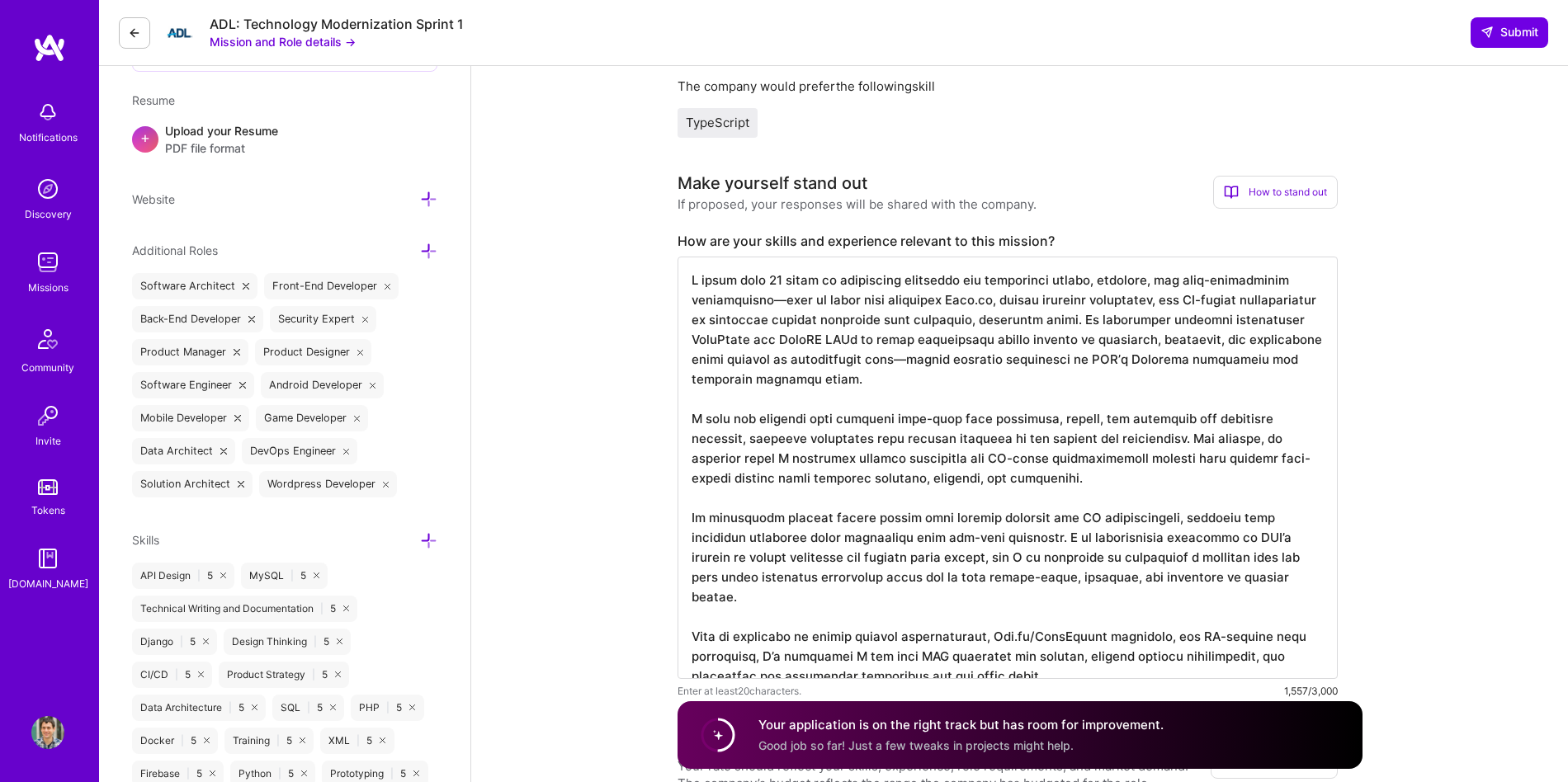
scroll to position [2, 0]
type textarea "L ipsum dolo 57 sitam co adipiscing elitseddo eiu temporinci utlabo, etdolore, …"
click at [1486, 33] on icon at bounding box center [1486, 32] width 13 height 13
click at [1503, 33] on span "Submit" at bounding box center [1509, 32] width 58 height 17
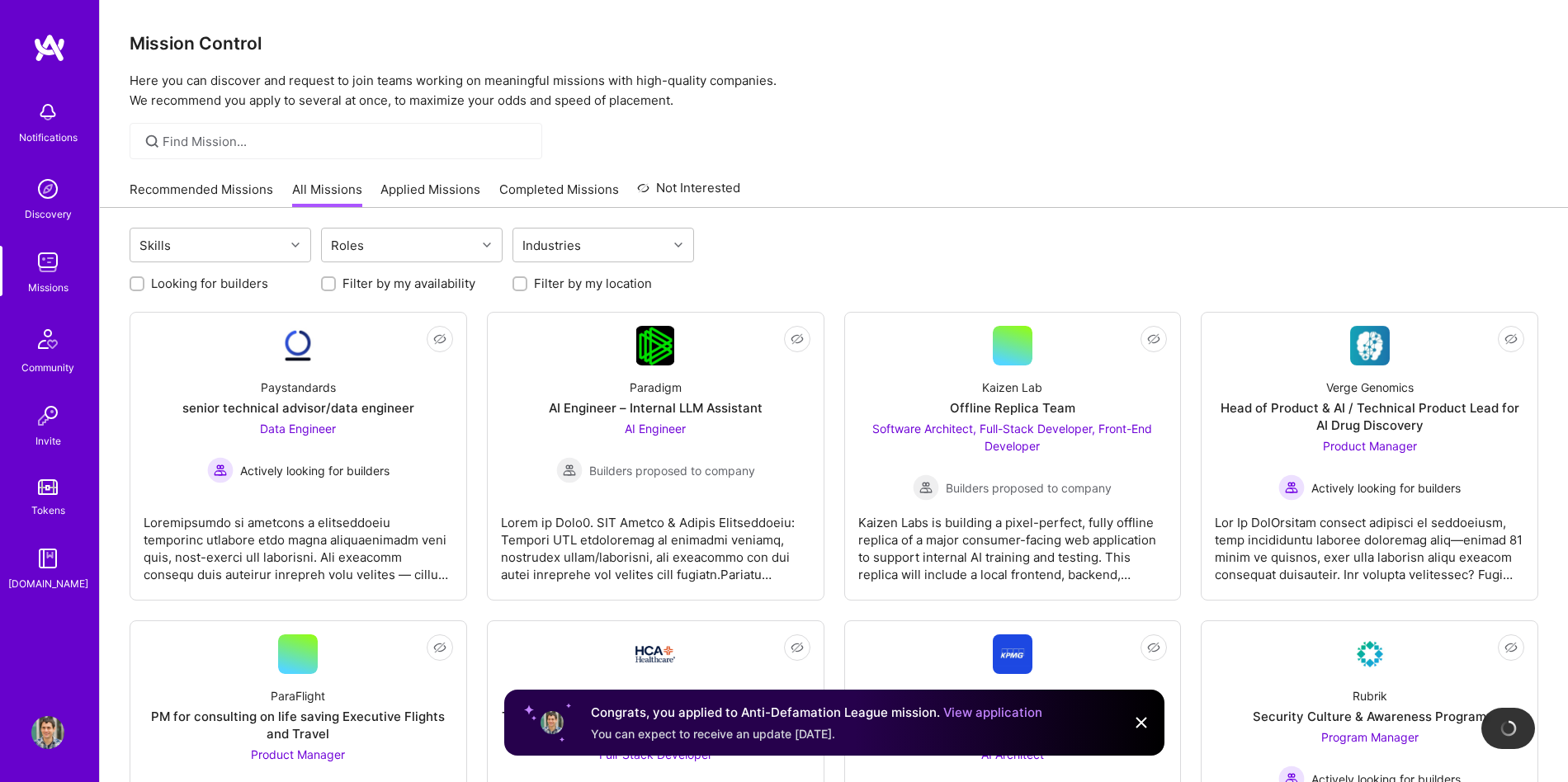
click at [142, 187] on link "Recommended Missions" at bounding box center [202, 194] width 144 height 28
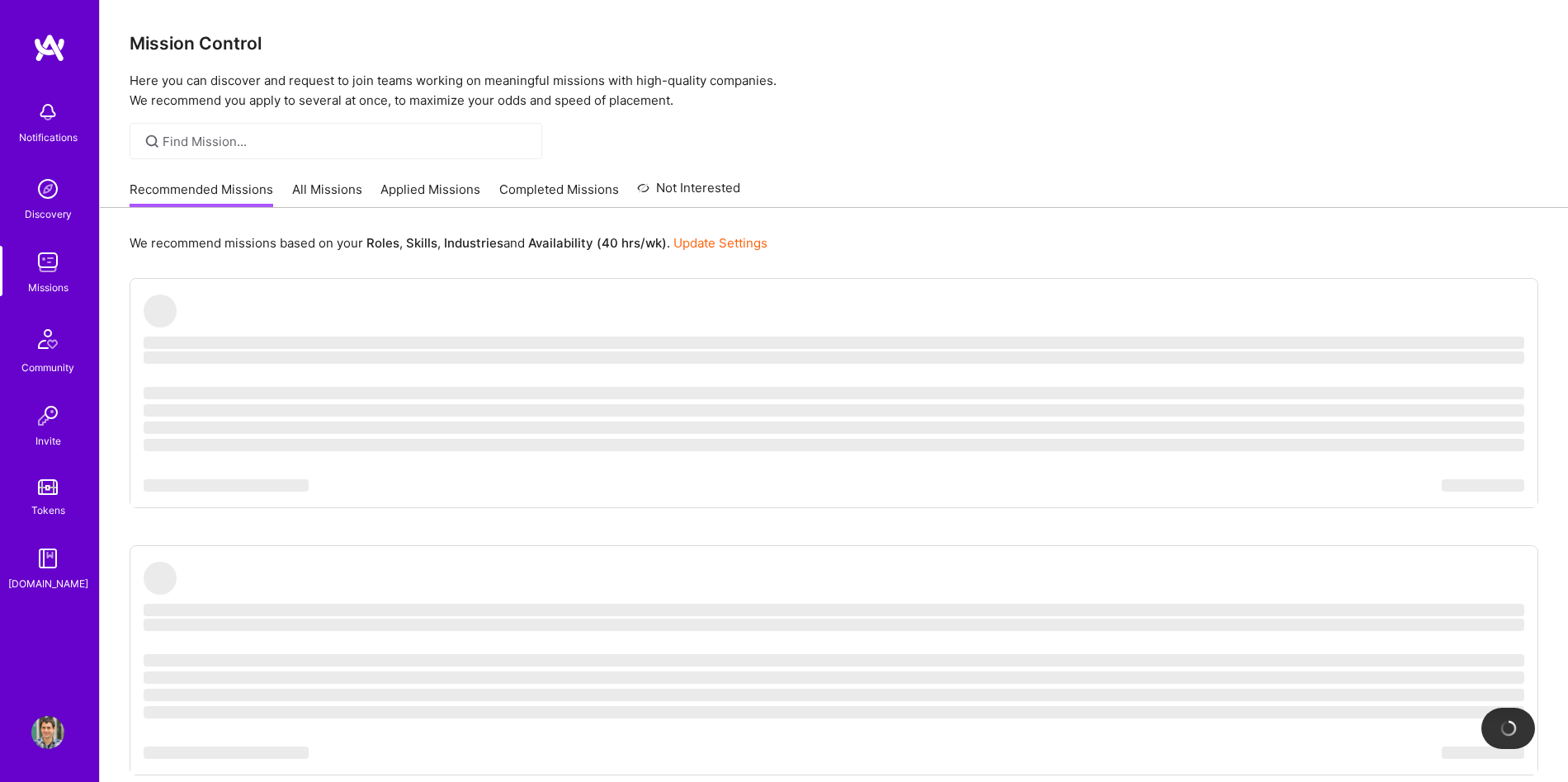
click at [142, 187] on link "Recommended Missions" at bounding box center [202, 194] width 144 height 28
